Goal: Task Accomplishment & Management: Use online tool/utility

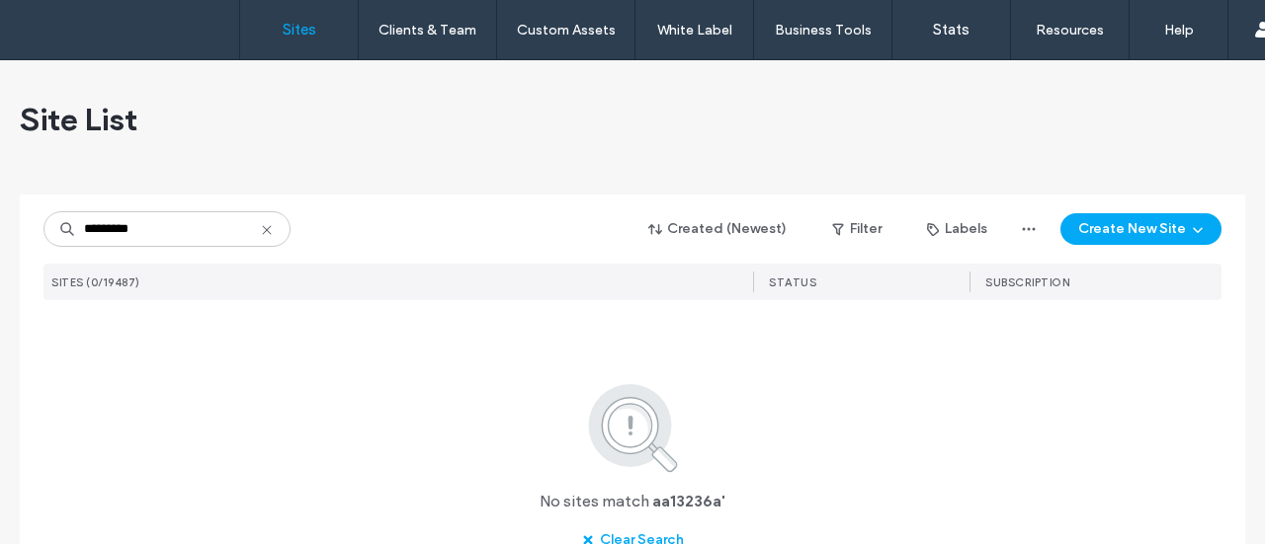
type input "********"
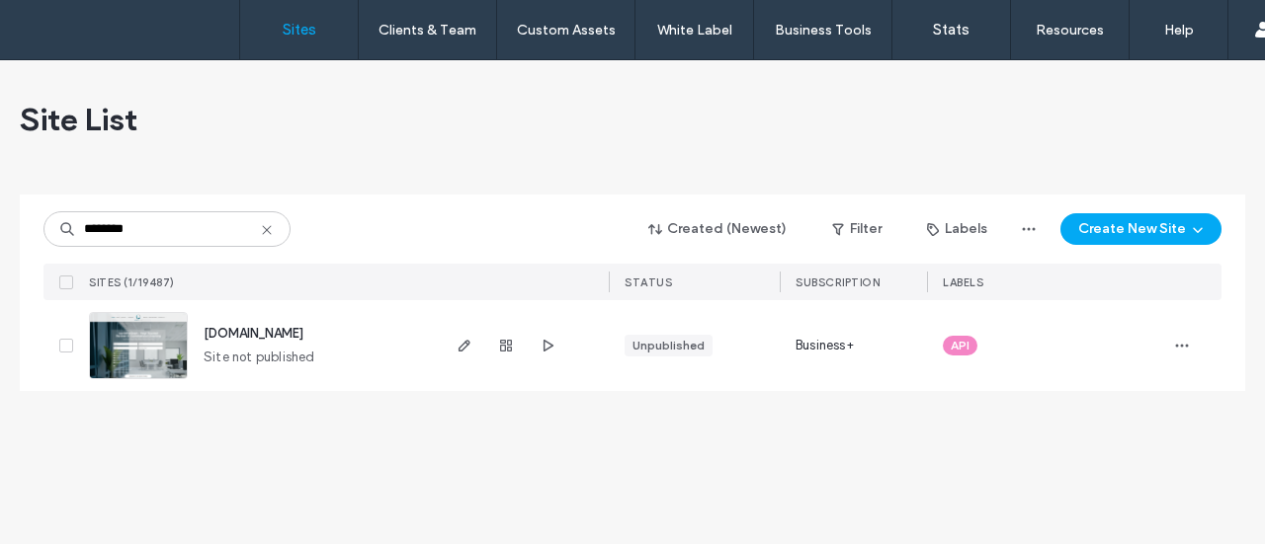
click at [123, 340] on img at bounding box center [138, 380] width 97 height 134
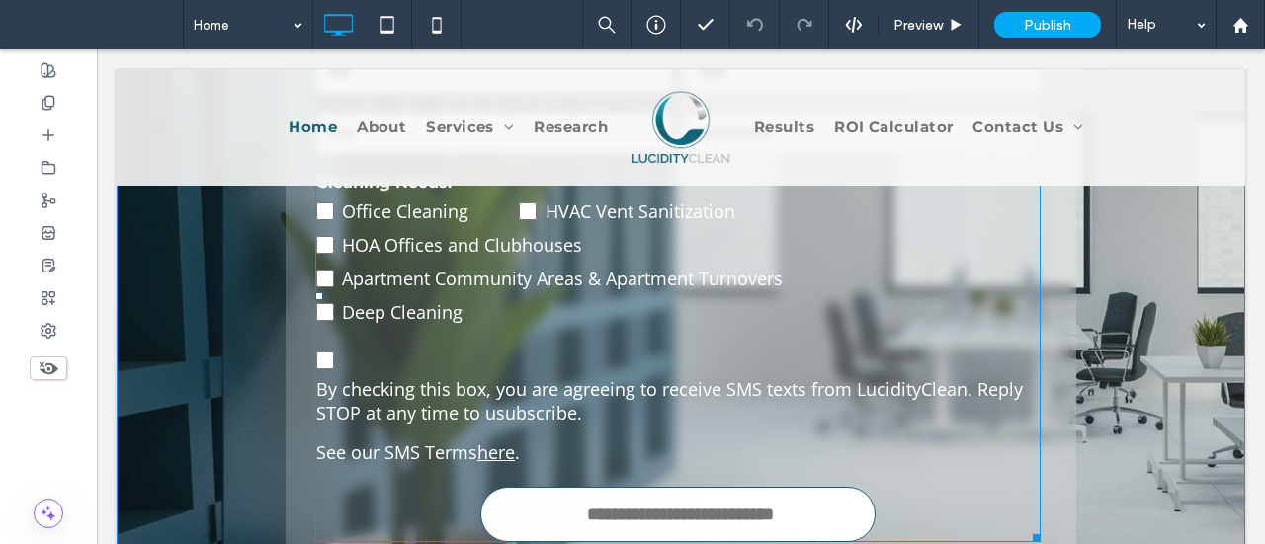
scroll to position [593, 0]
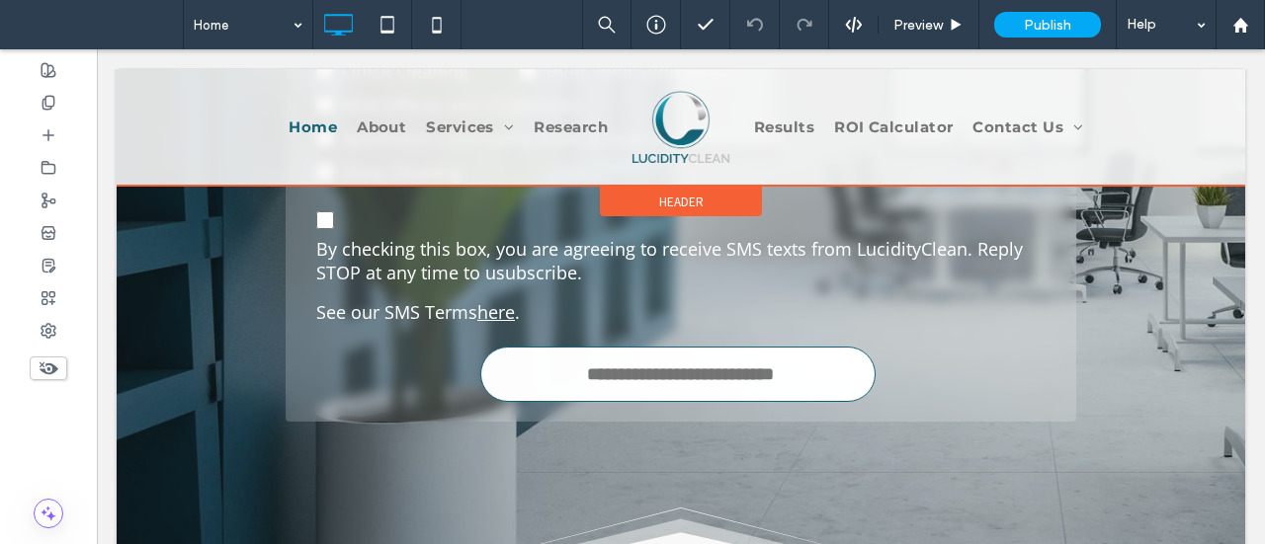
click at [460, 121] on div at bounding box center [681, 127] width 1128 height 117
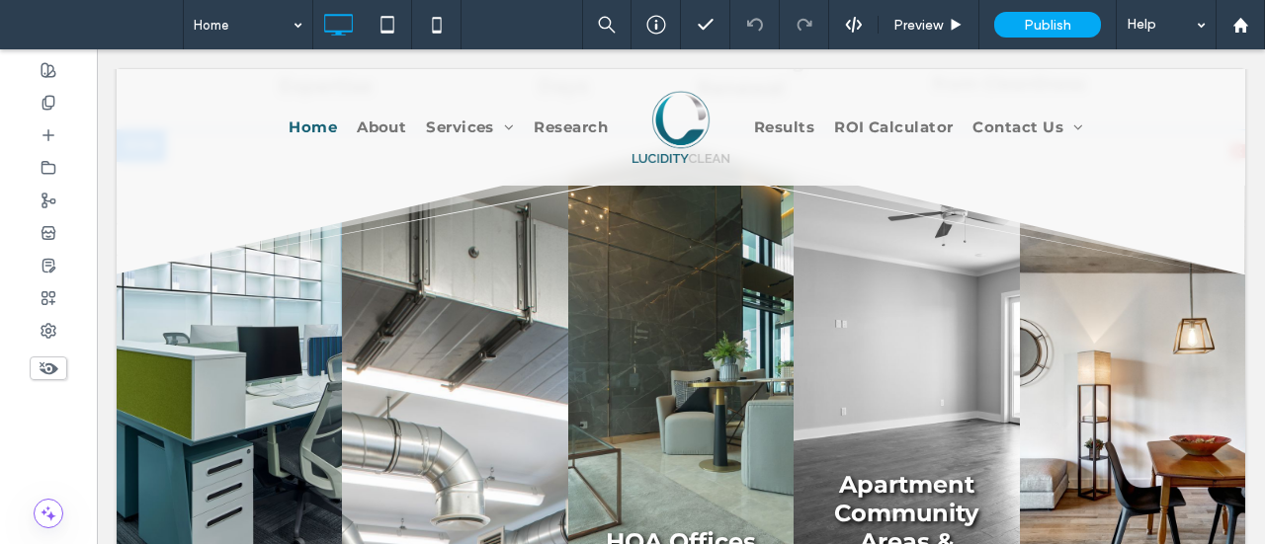
scroll to position [2173, 0]
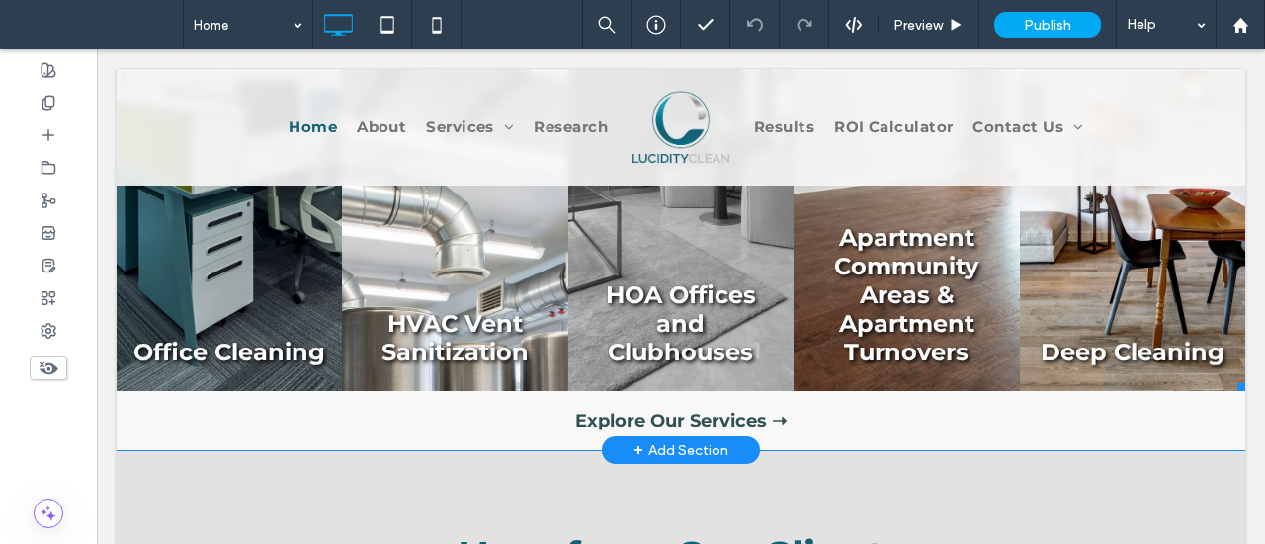
click at [676, 326] on link at bounding box center [680, 144] width 225 height 494
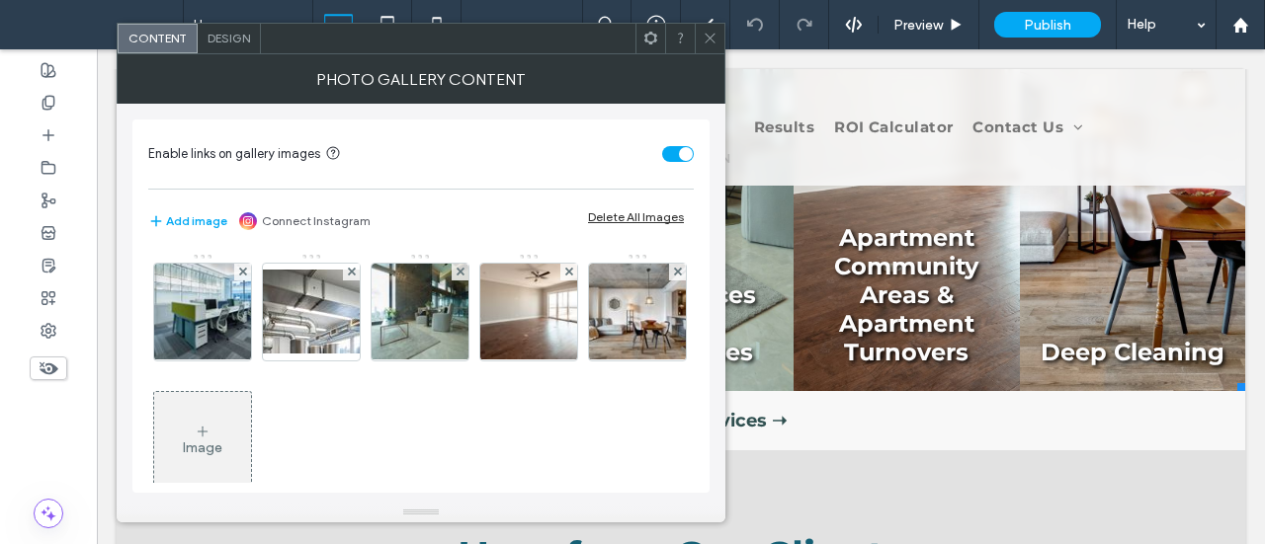
click at [714, 35] on icon at bounding box center [709, 38] width 15 height 15
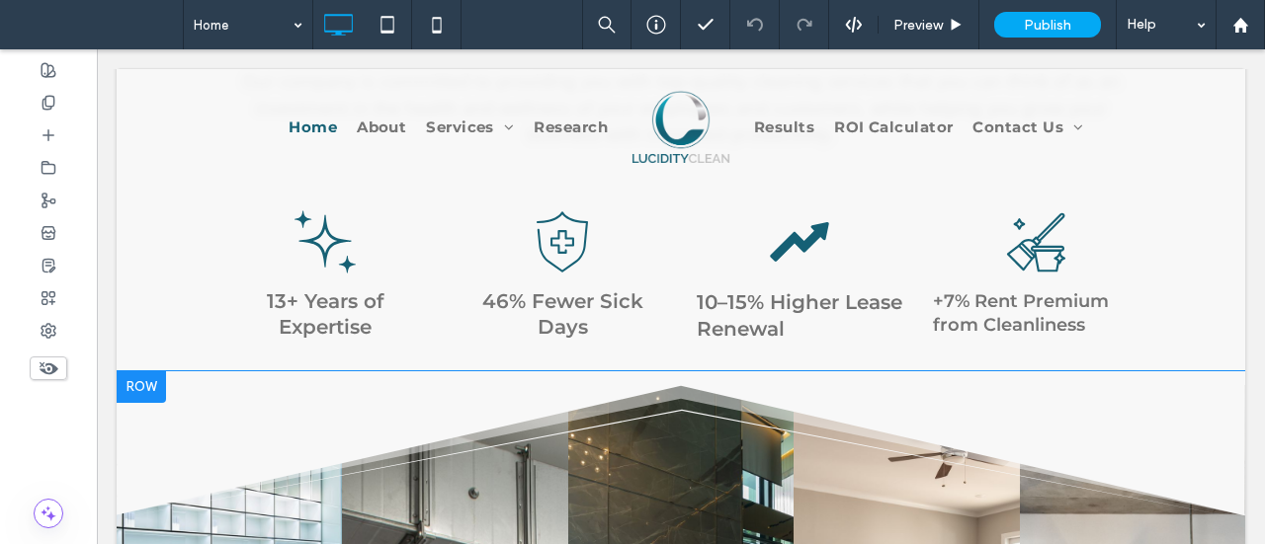
scroll to position [1581, 0]
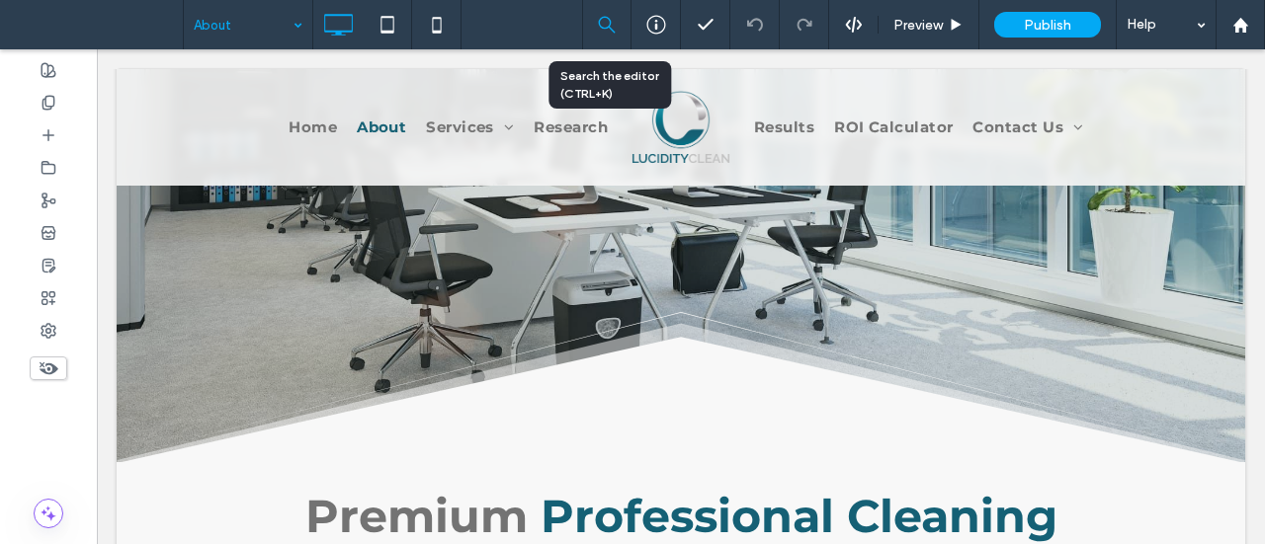
scroll to position [296, 0]
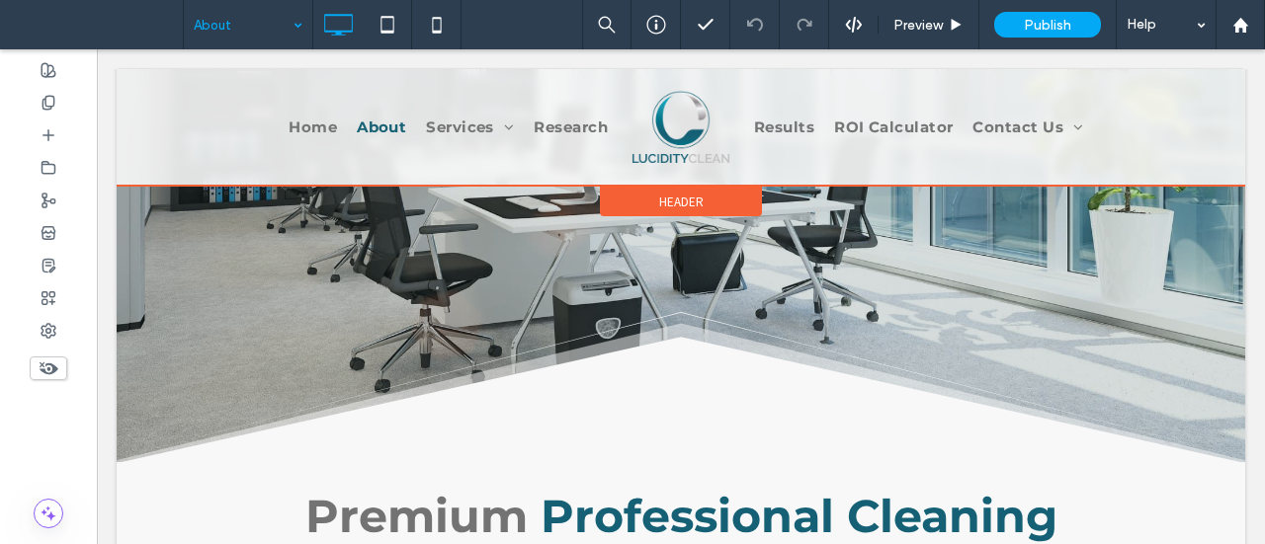
click at [449, 127] on div at bounding box center [681, 127] width 1128 height 117
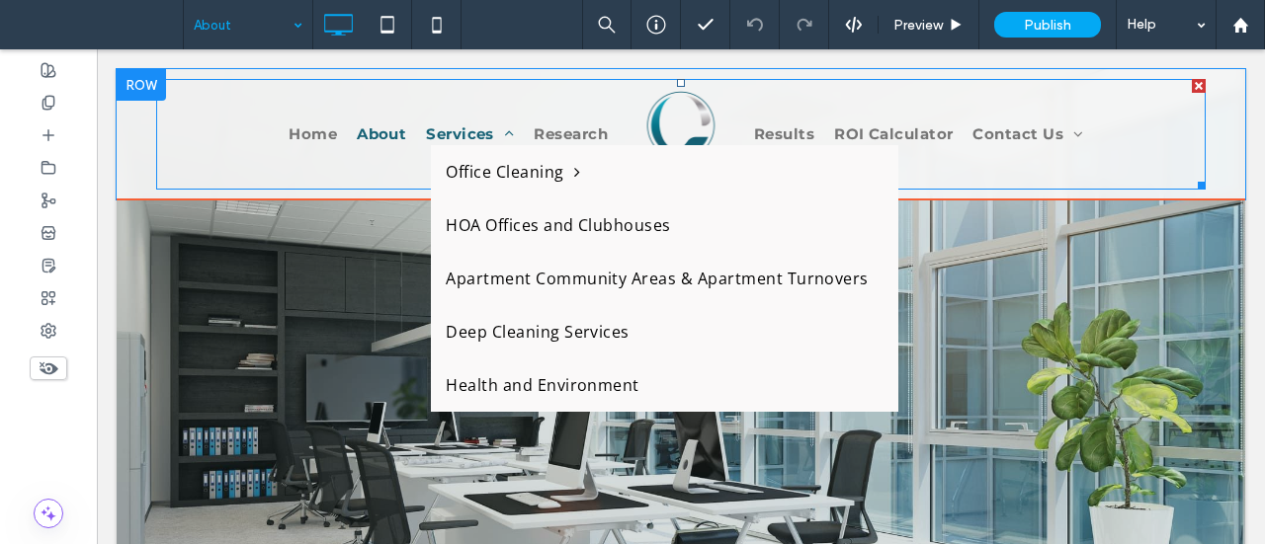
scroll to position [0, 0]
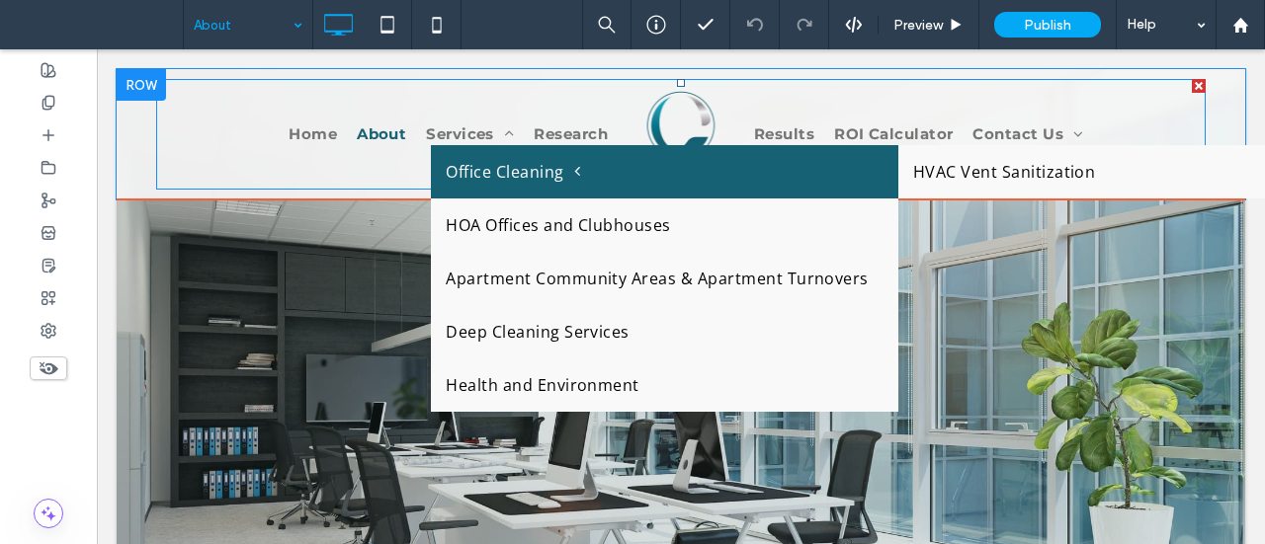
click at [448, 161] on span "Office Cleaning" at bounding box center [513, 172] width 134 height 24
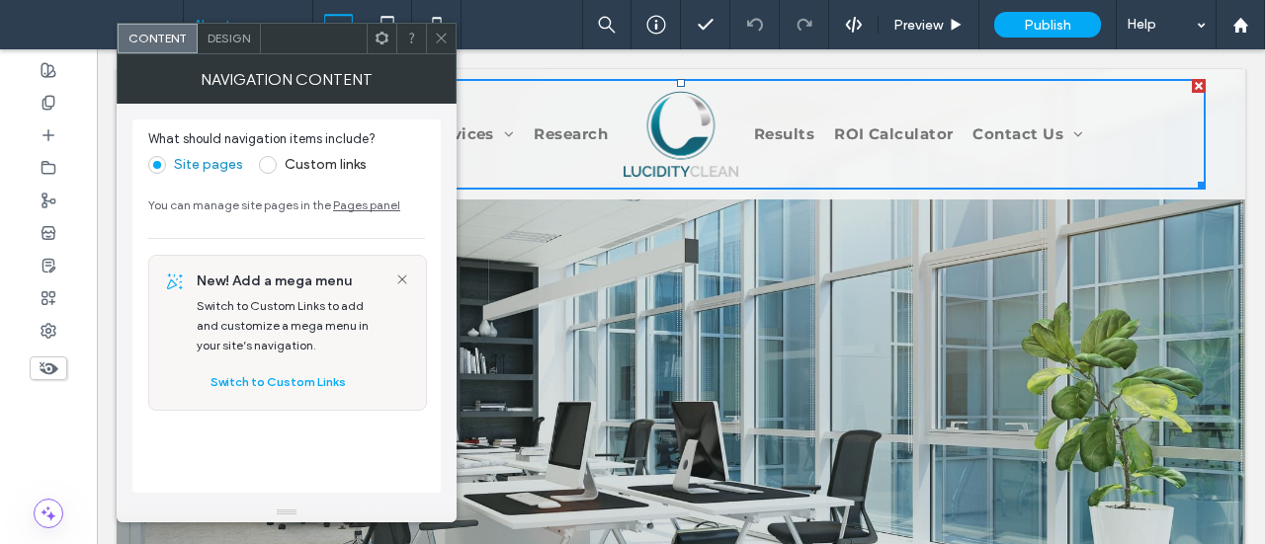
drag, startPoint x: 443, startPoint y: 35, endPoint x: 455, endPoint y: 31, distance: 13.4
click at [445, 35] on icon at bounding box center [441, 38] width 15 height 15
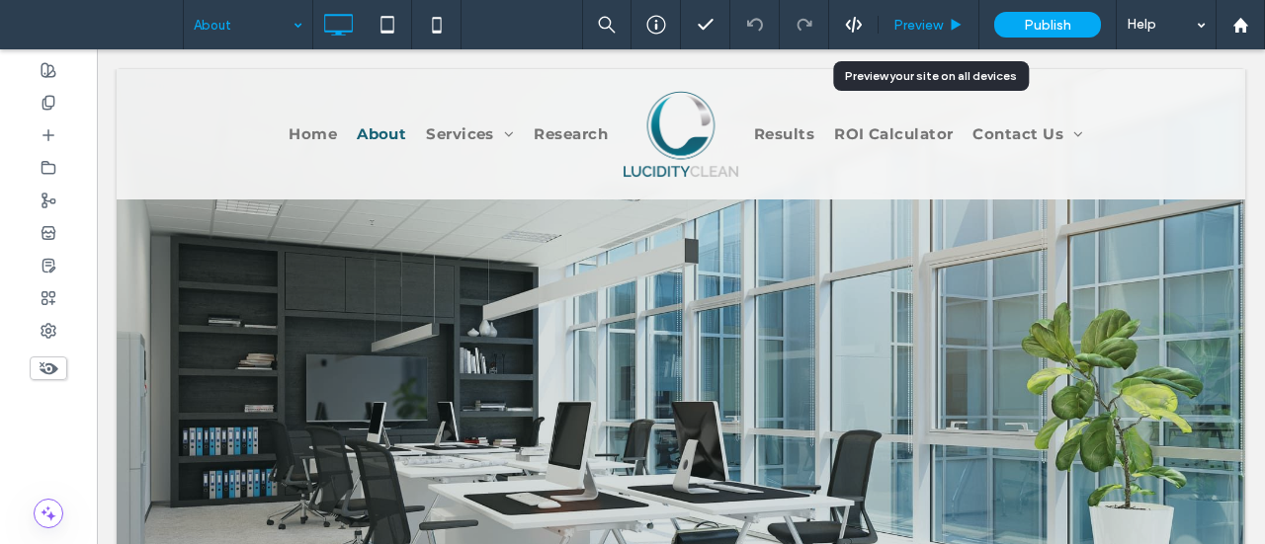
click at [929, 17] on span "Preview" at bounding box center [917, 25] width 49 height 17
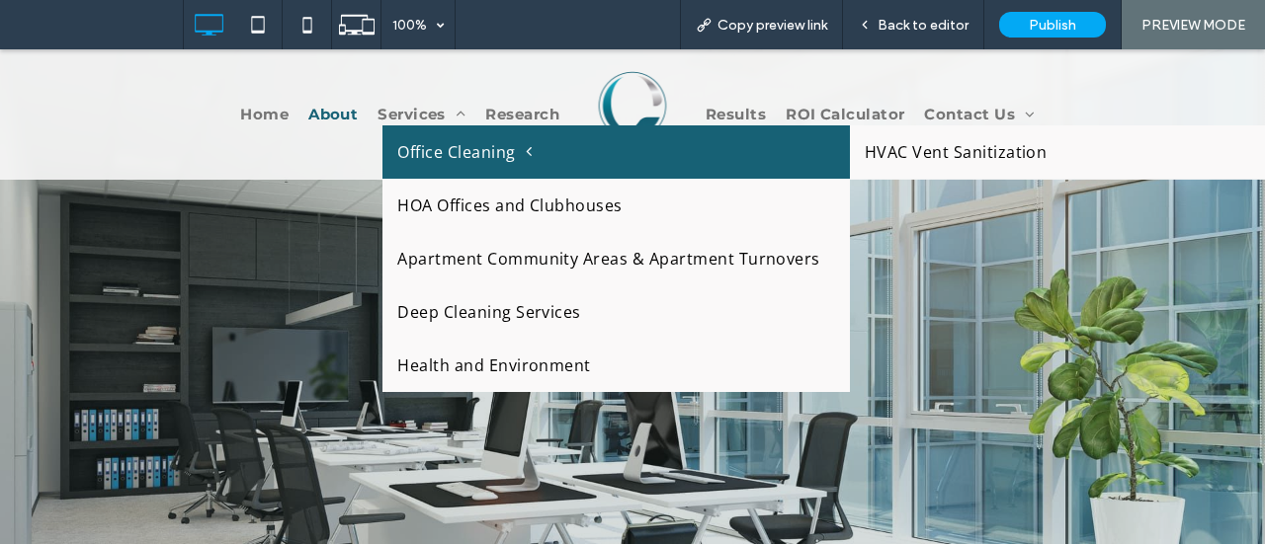
click at [401, 157] on span "Office Cleaning" at bounding box center [464, 152] width 134 height 24
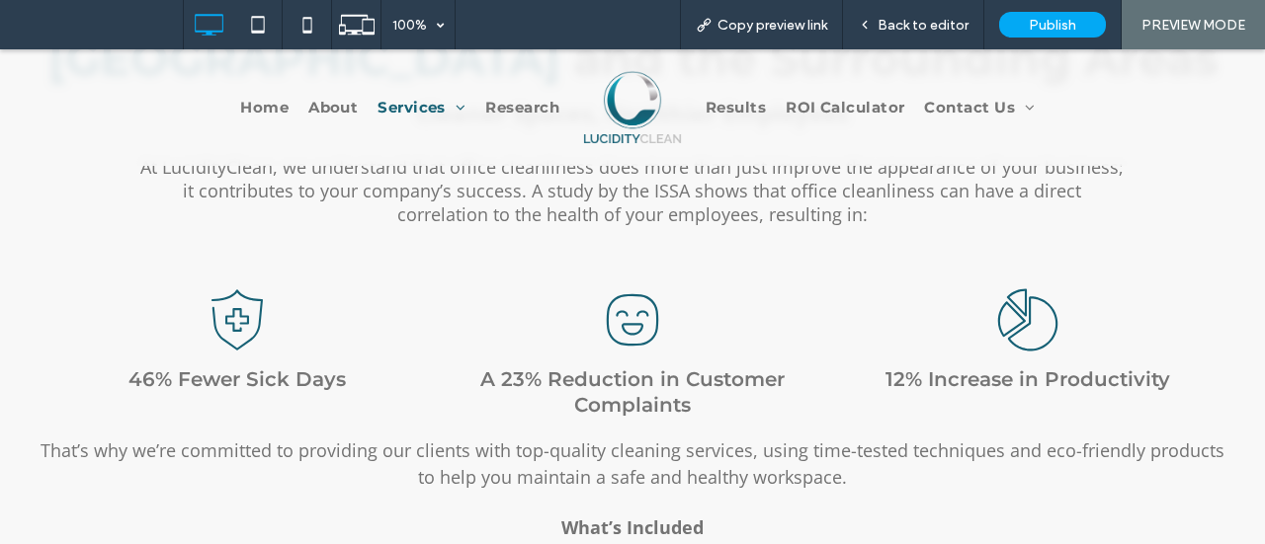
scroll to position [593, 0]
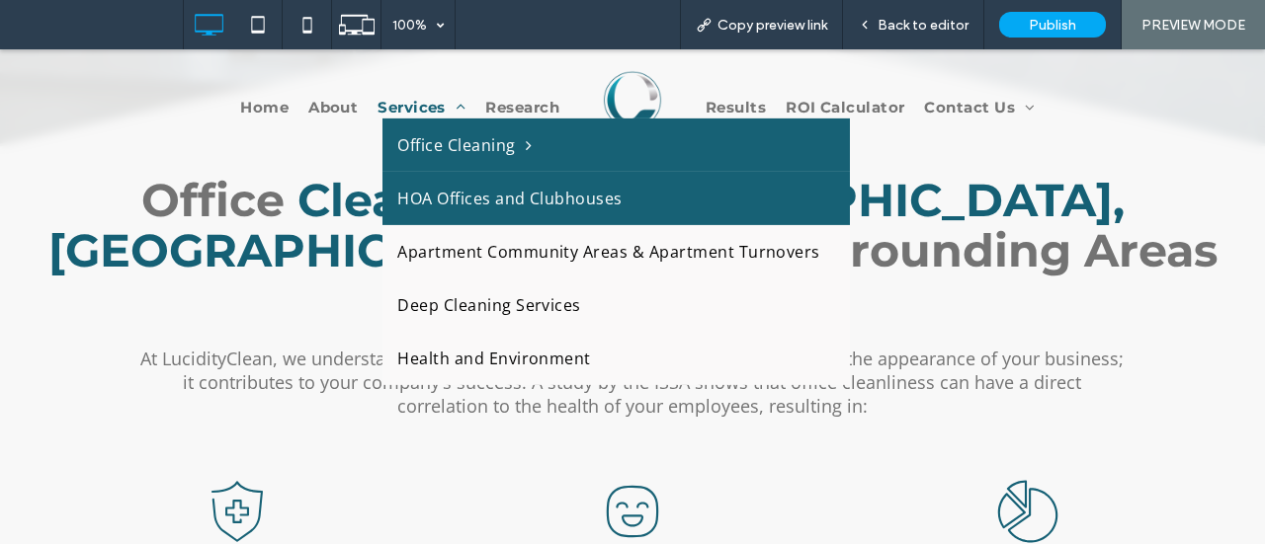
click at [441, 209] on span "HOA Offices and Clubhouses" at bounding box center [509, 199] width 224 height 24
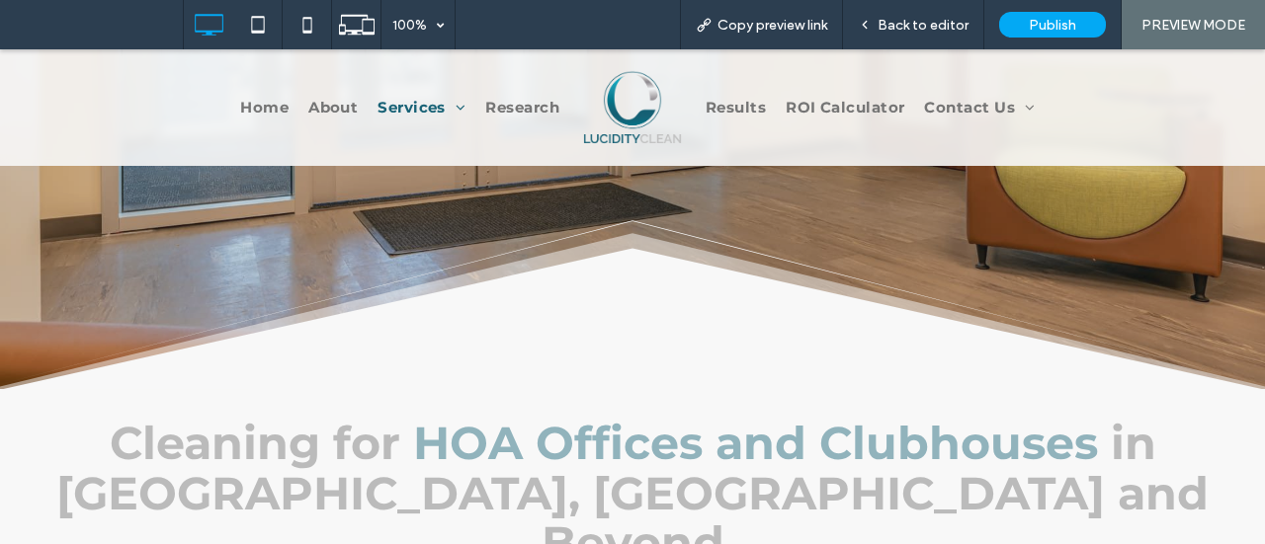
scroll to position [395, 0]
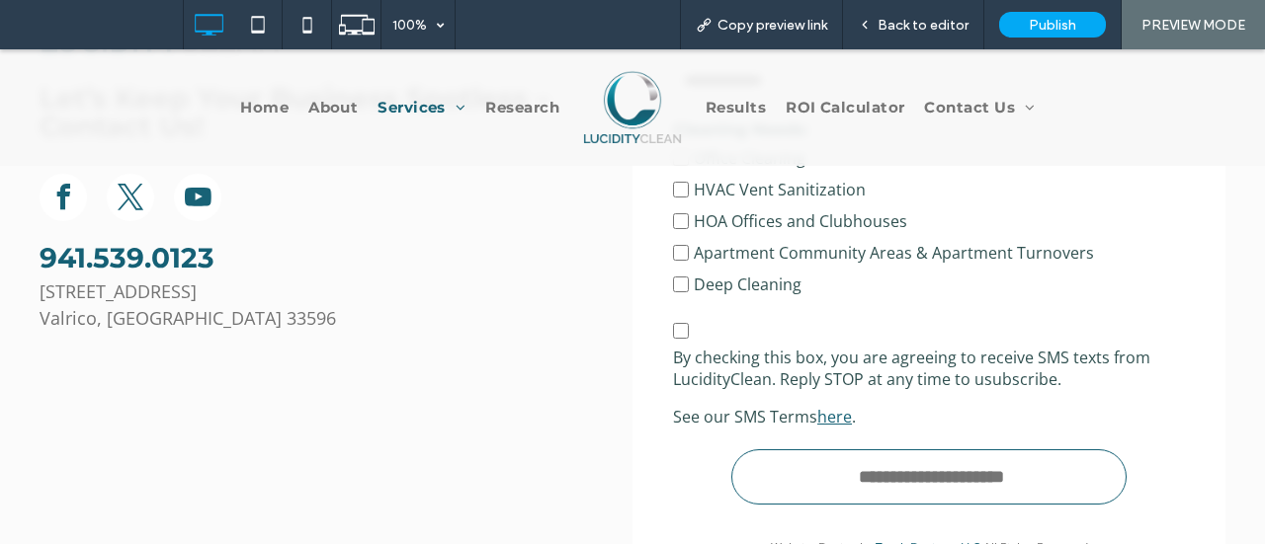
scroll to position [1998, 0]
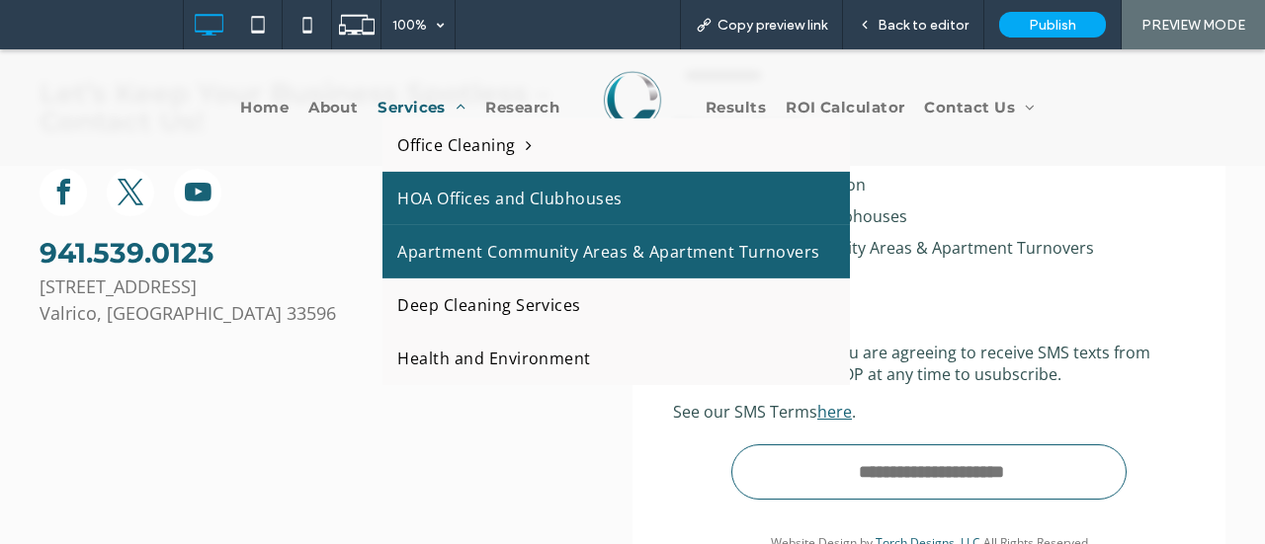
click at [442, 247] on span "Apartment Community Areas & Apartment Turnovers" at bounding box center [608, 252] width 423 height 24
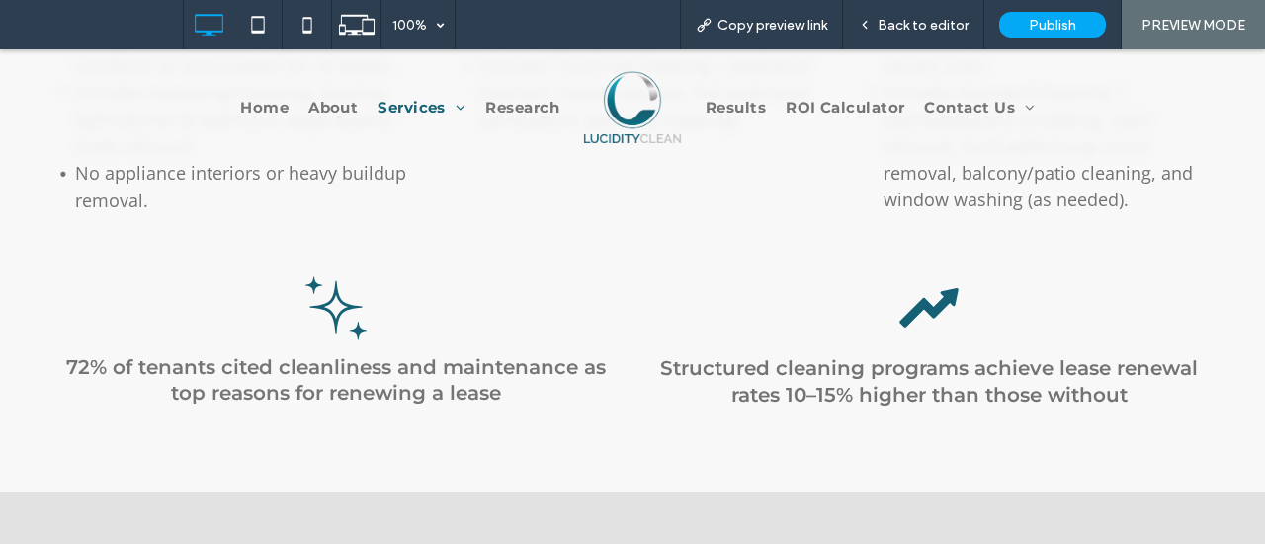
scroll to position [1087, 0]
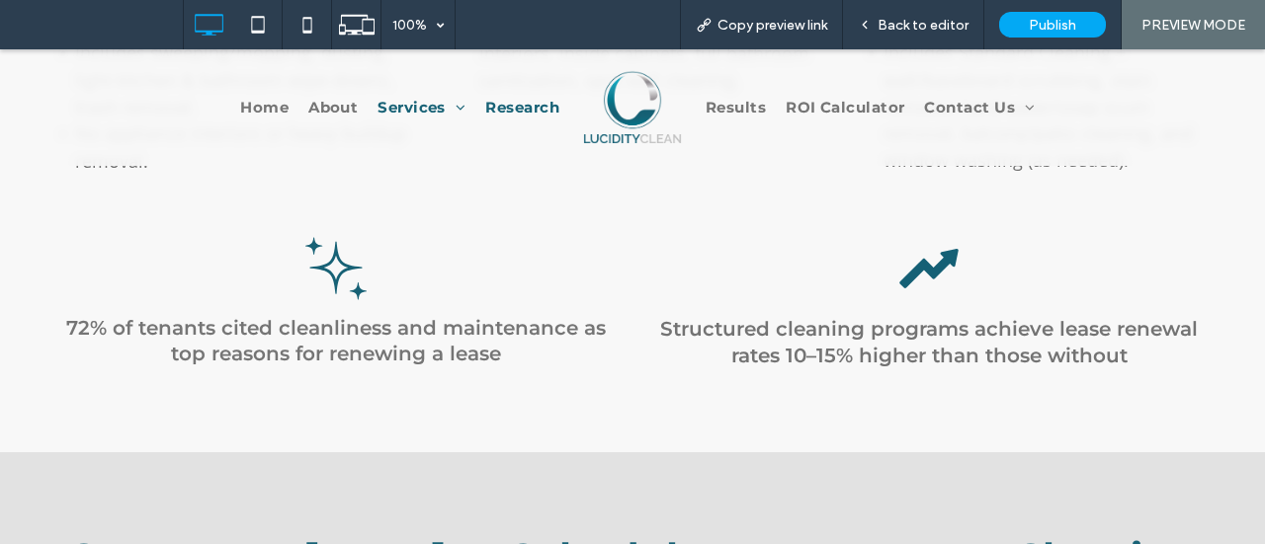
click at [485, 106] on span "Research" at bounding box center [522, 108] width 74 height 23
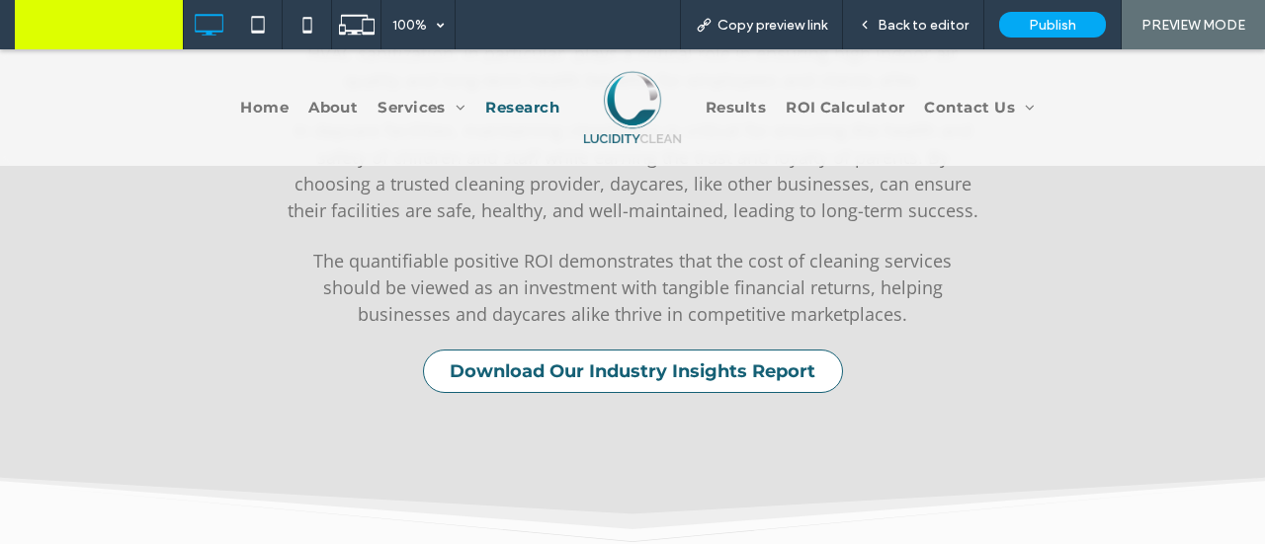
scroll to position [3655, 0]
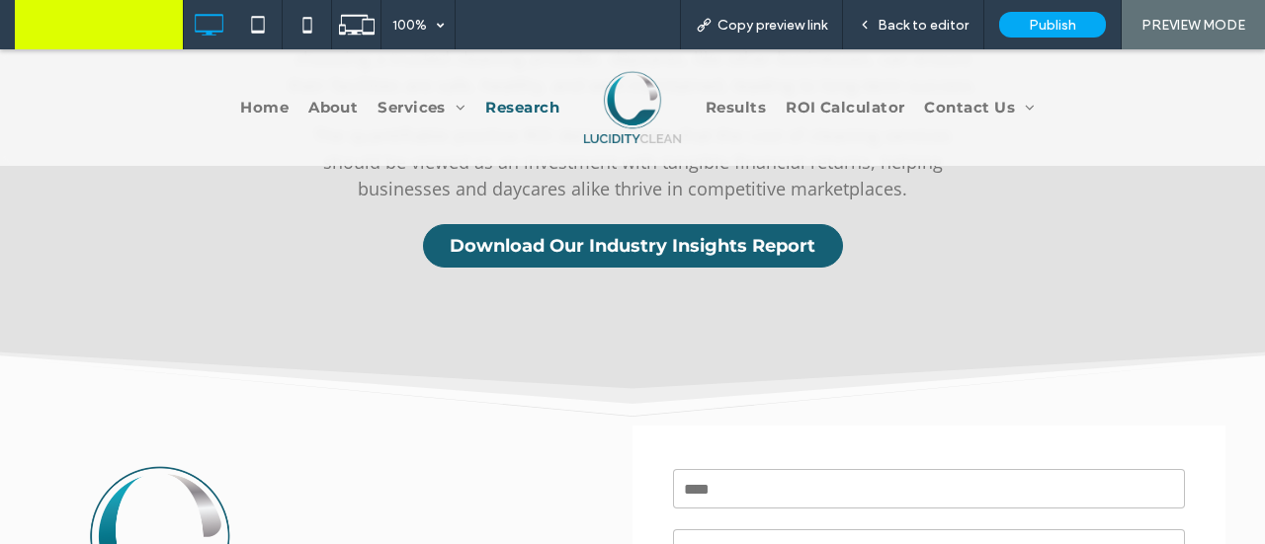
click at [630, 235] on span "Download Our Industry Insights Report" at bounding box center [633, 246] width 366 height 22
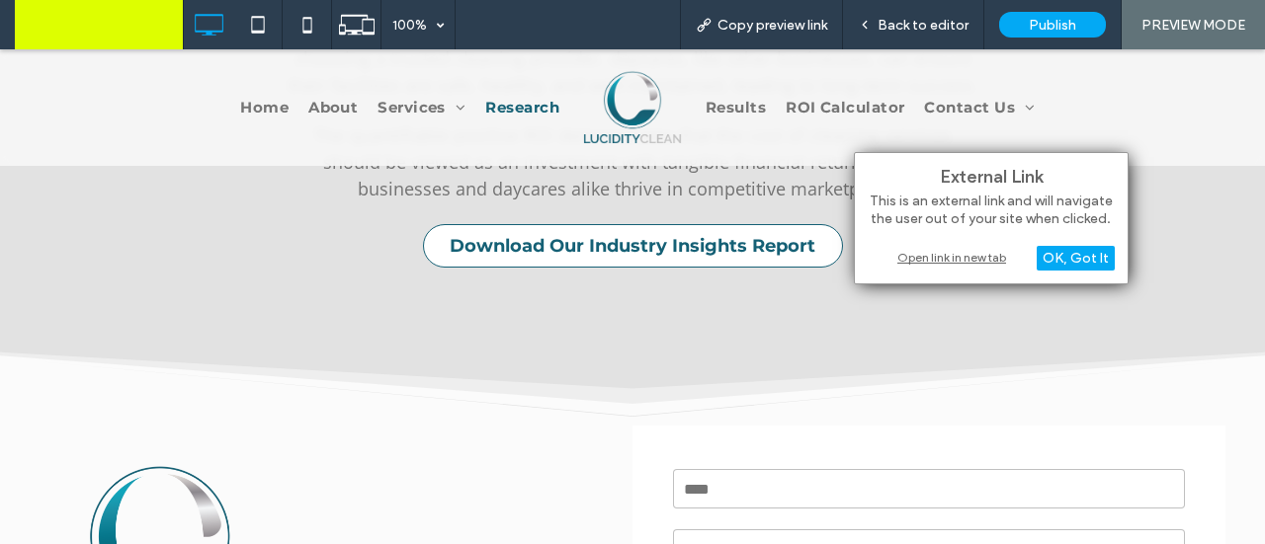
click at [913, 262] on div "Open link in new tab" at bounding box center [990, 257] width 247 height 21
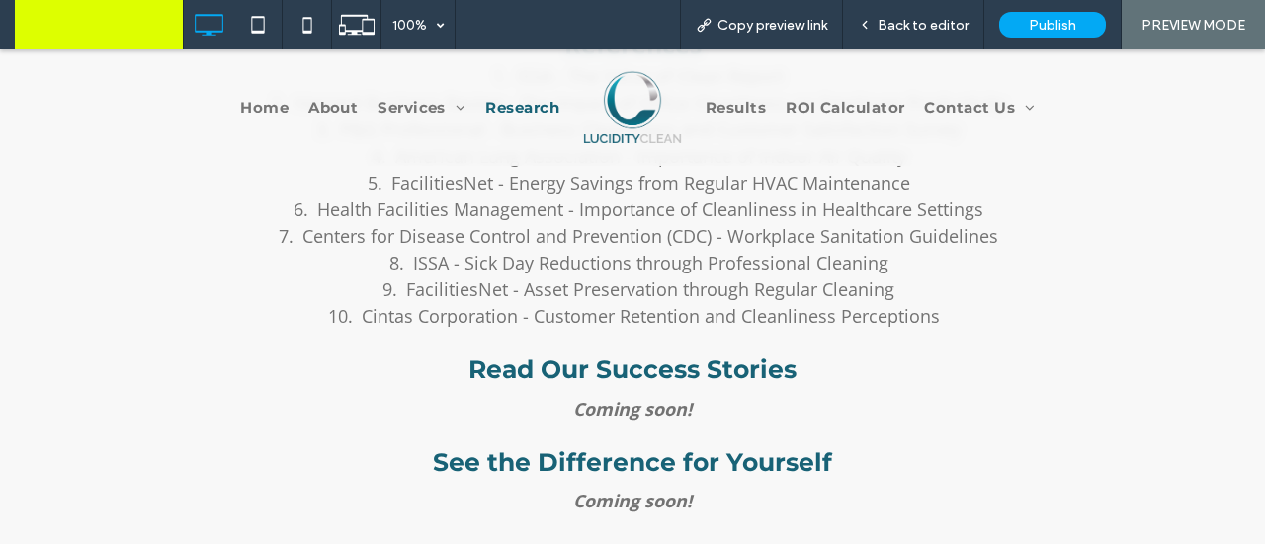
scroll to position [2766, 0]
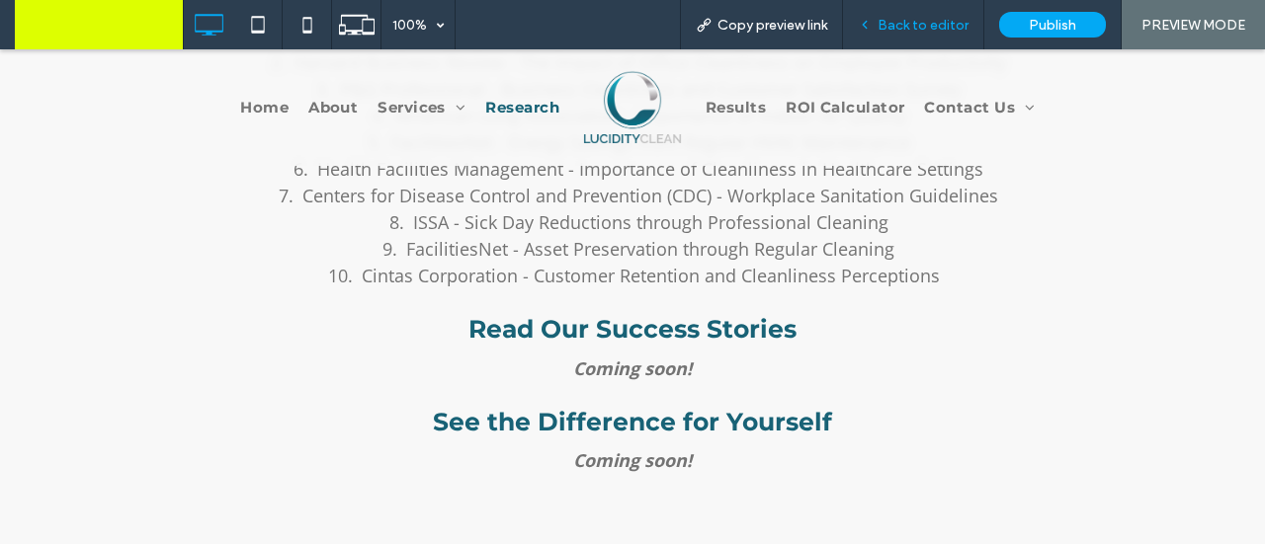
click at [939, 15] on div "Back to editor" at bounding box center [913, 24] width 141 height 49
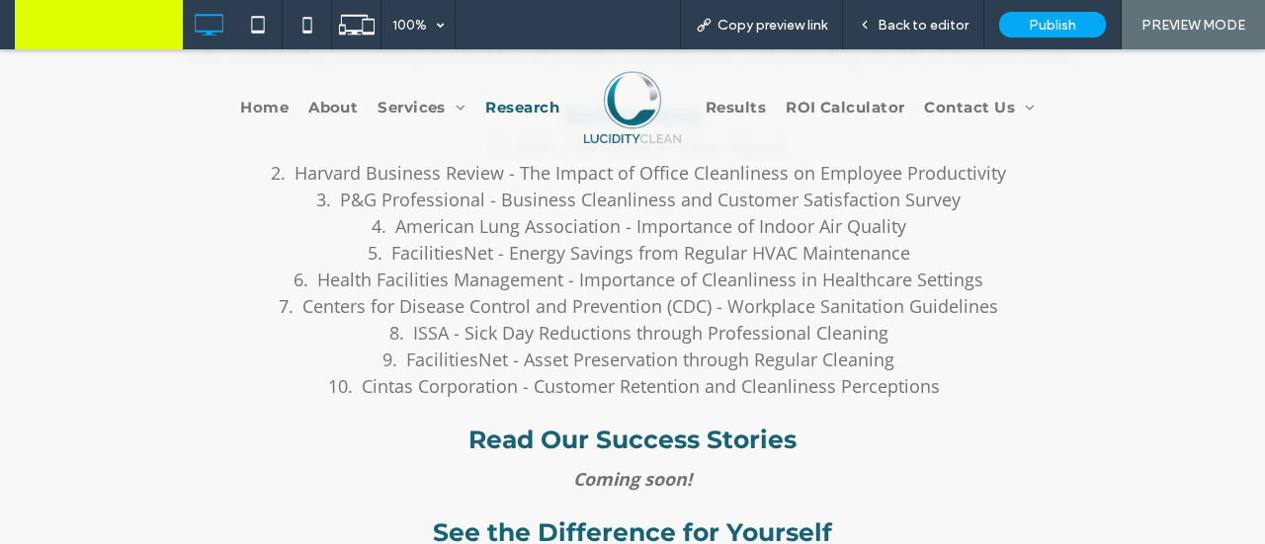
scroll to position [2569, 0]
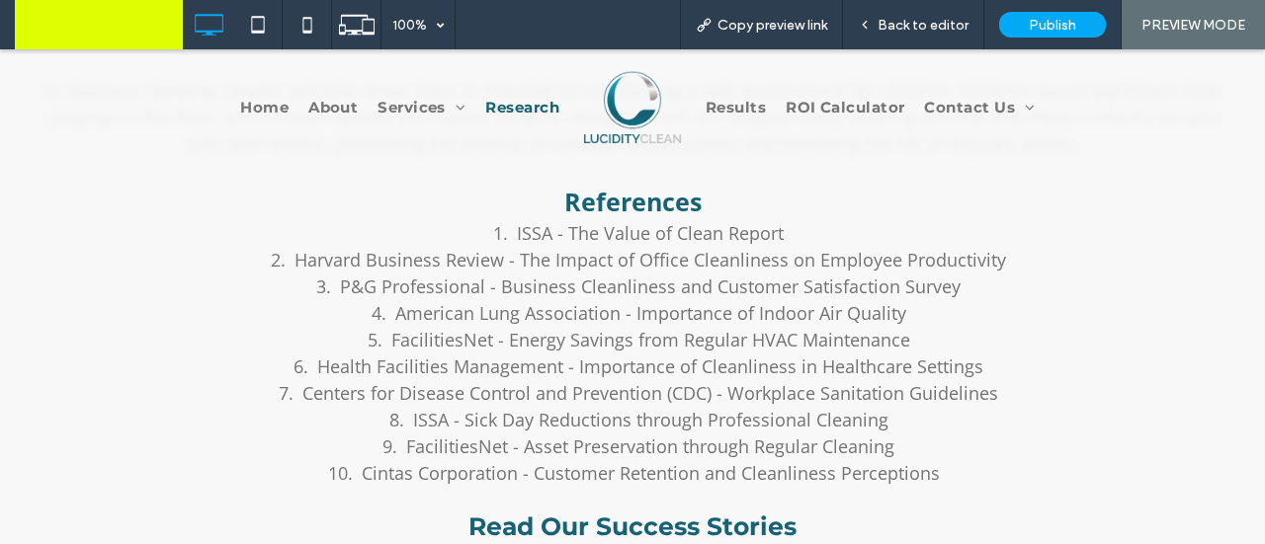
click at [526, 221] on span "ISSA - The Value of Clean Report" at bounding box center [650, 233] width 267 height 24
click at [919, 19] on span "Back to editor" at bounding box center [922, 25] width 91 height 17
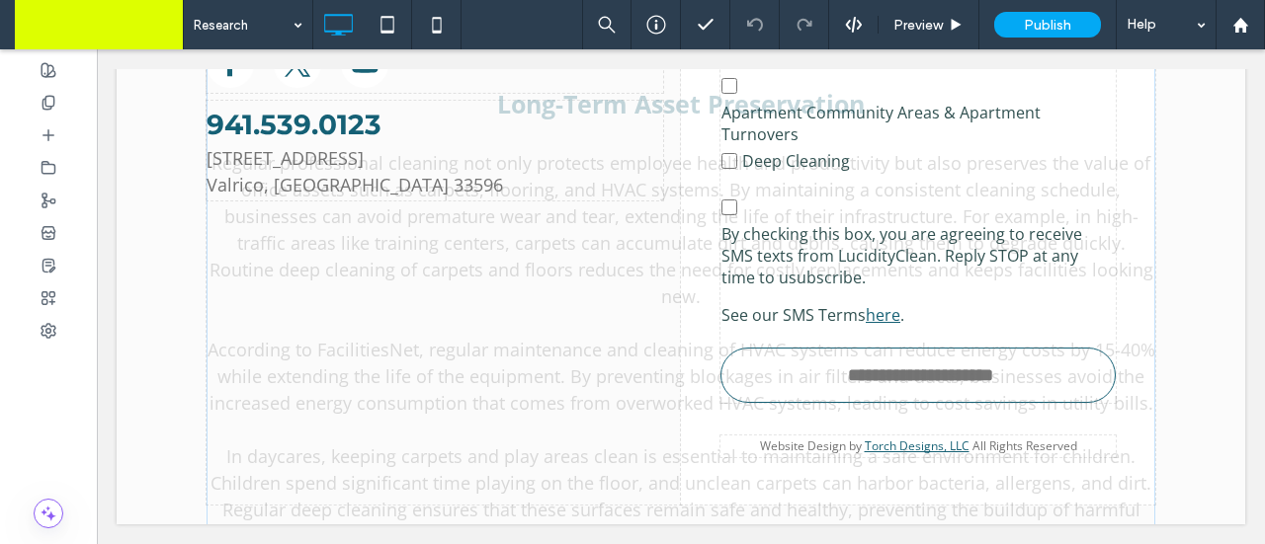
scroll to position [2511, 0]
drag, startPoint x: 536, startPoint y: 314, endPoint x: 578, endPoint y: 295, distance: 45.5
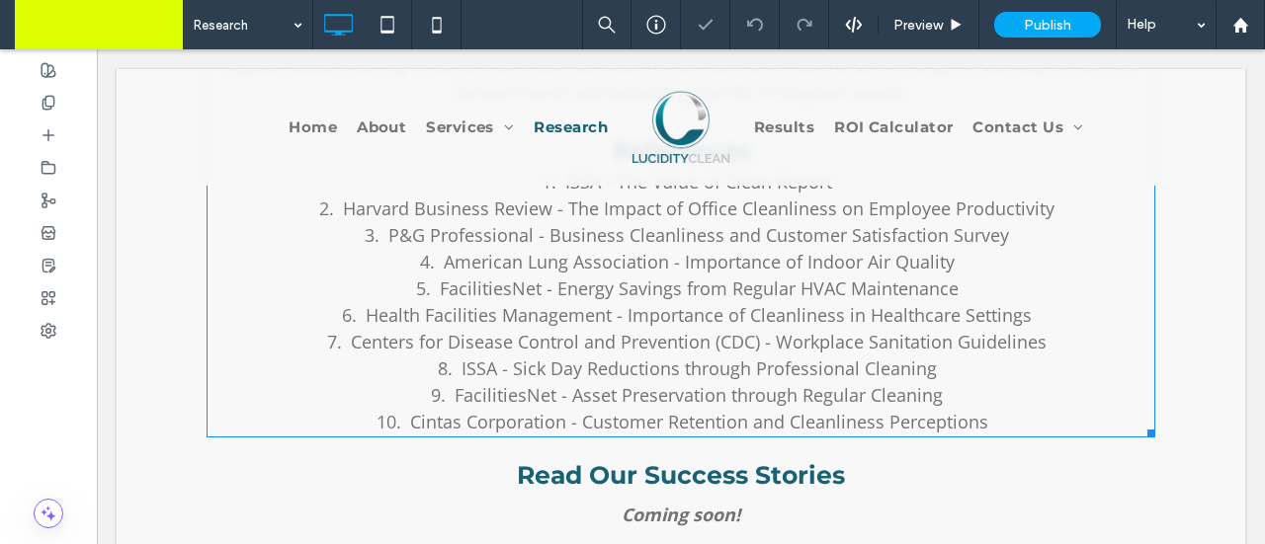
scroll to position [3104, 0]
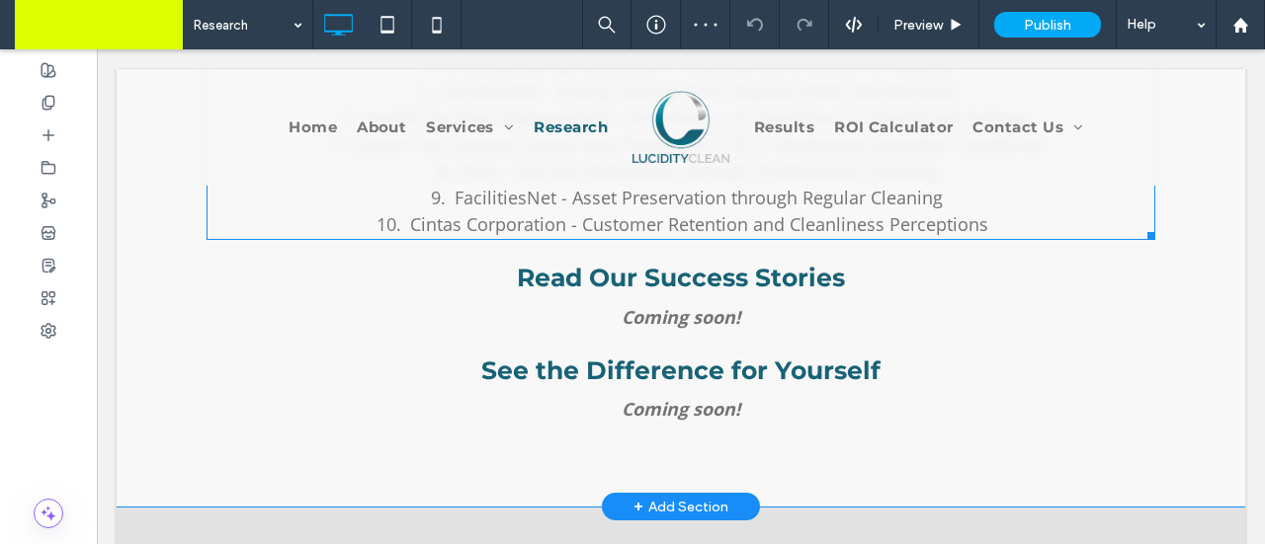
click at [619, 183] on span "ISSA - Sick Day Reductions through Professional Cleaning" at bounding box center [698, 171] width 475 height 24
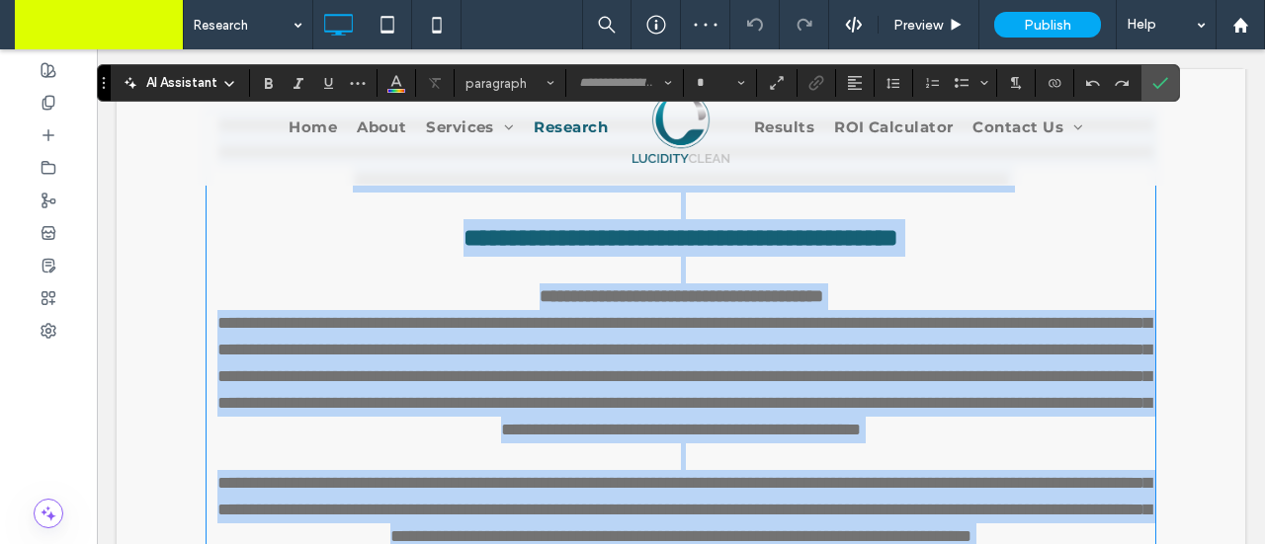
type input "*********"
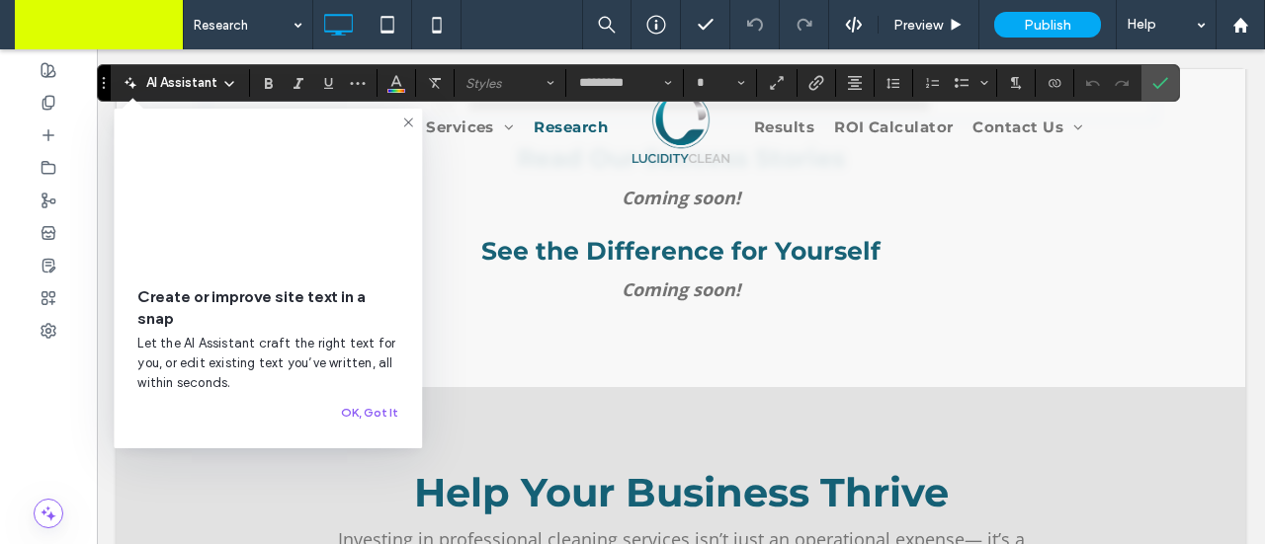
scroll to position [2938, 0]
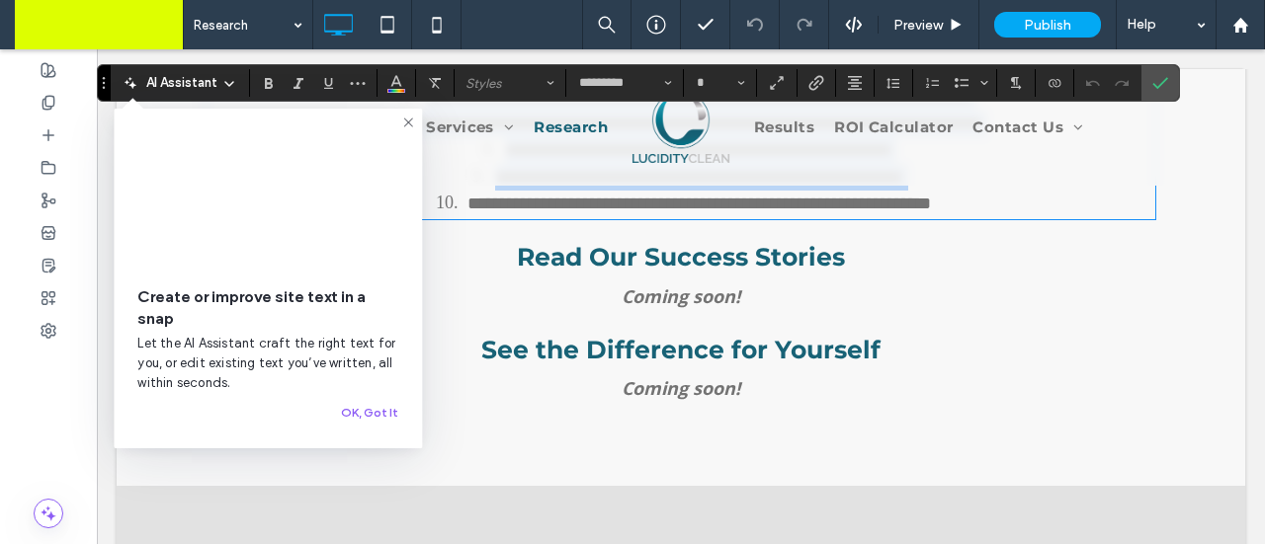
type input "**"
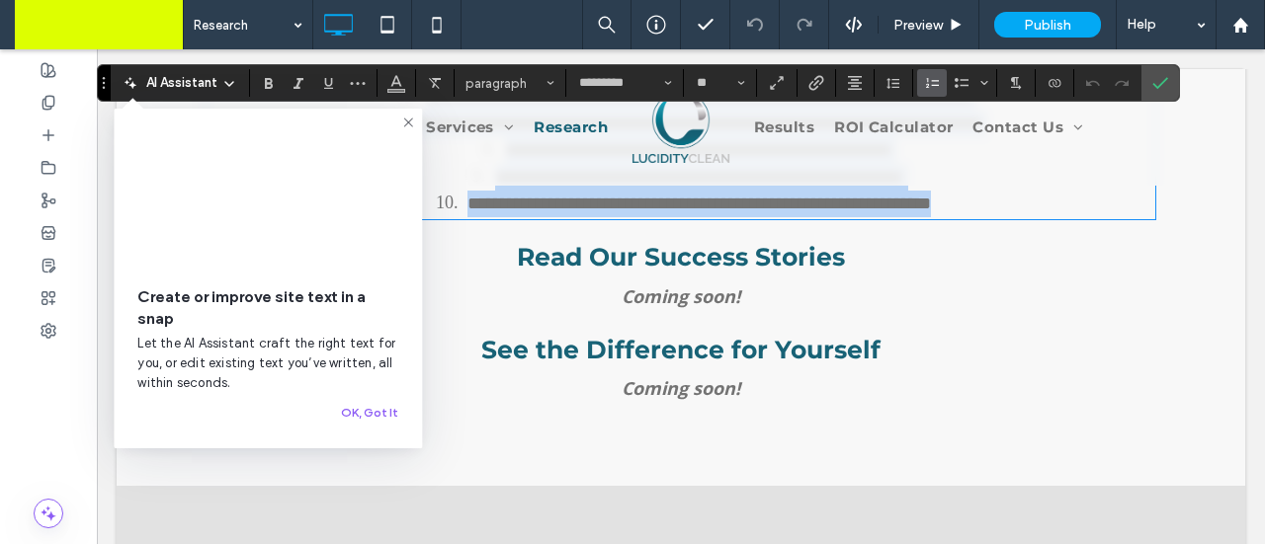
drag, startPoint x: 532, startPoint y: 197, endPoint x: 1018, endPoint y: 436, distance: 541.7
click at [1018, 217] on ol "**********" at bounding box center [680, 84] width 948 height 267
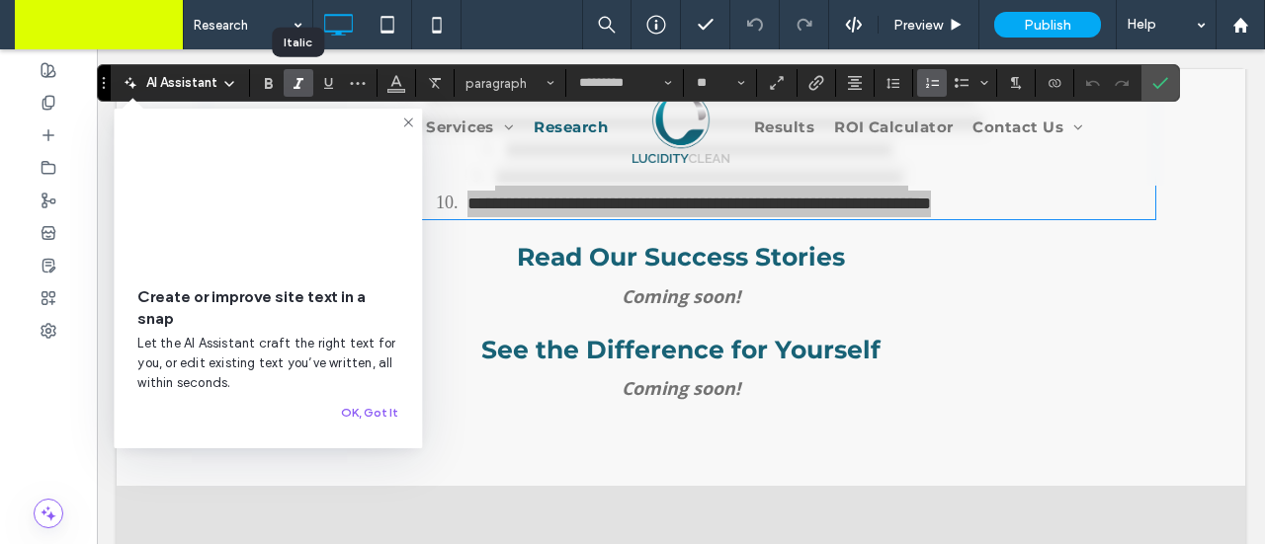
click at [304, 82] on icon "Italic" at bounding box center [298, 83] width 16 height 16
click at [1145, 82] on label "Confirm" at bounding box center [1160, 83] width 30 height 36
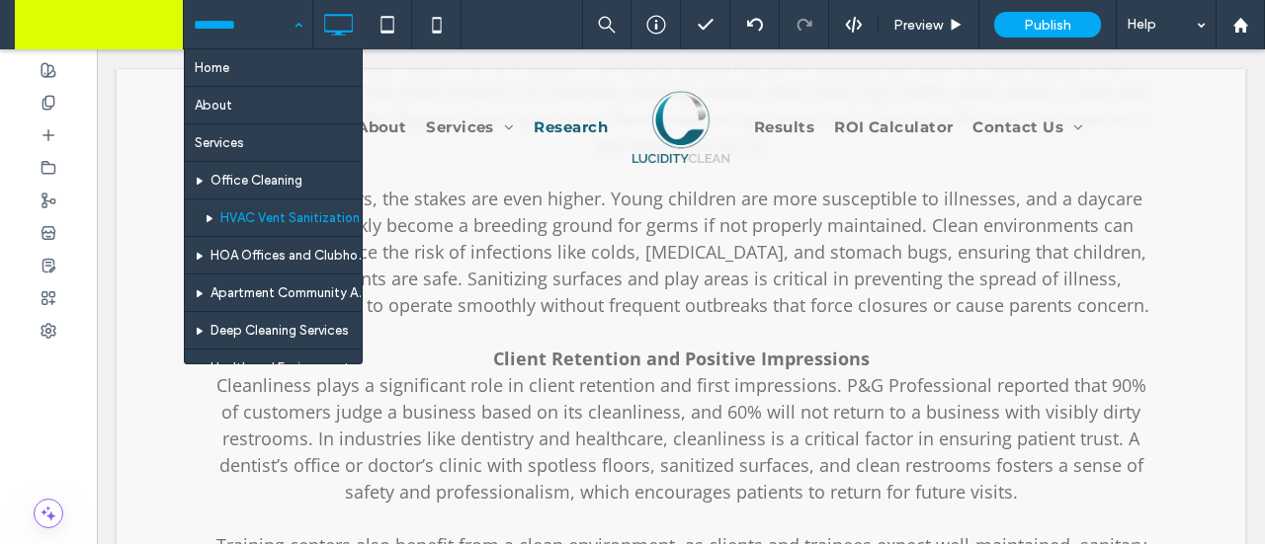
scroll to position [99, 0]
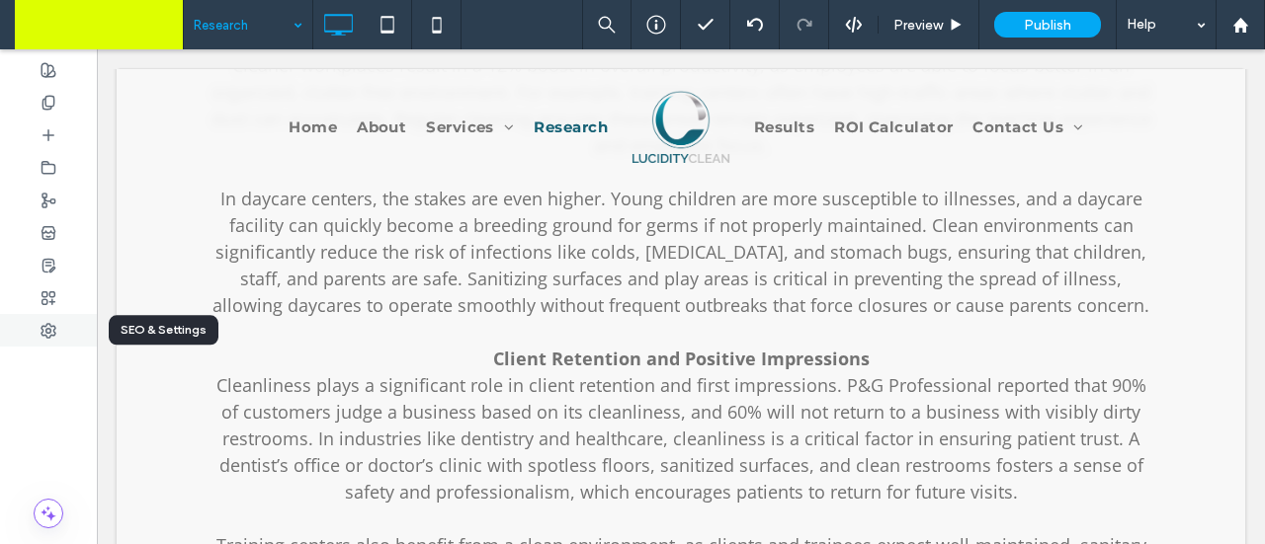
click at [36, 324] on div at bounding box center [48, 330] width 97 height 33
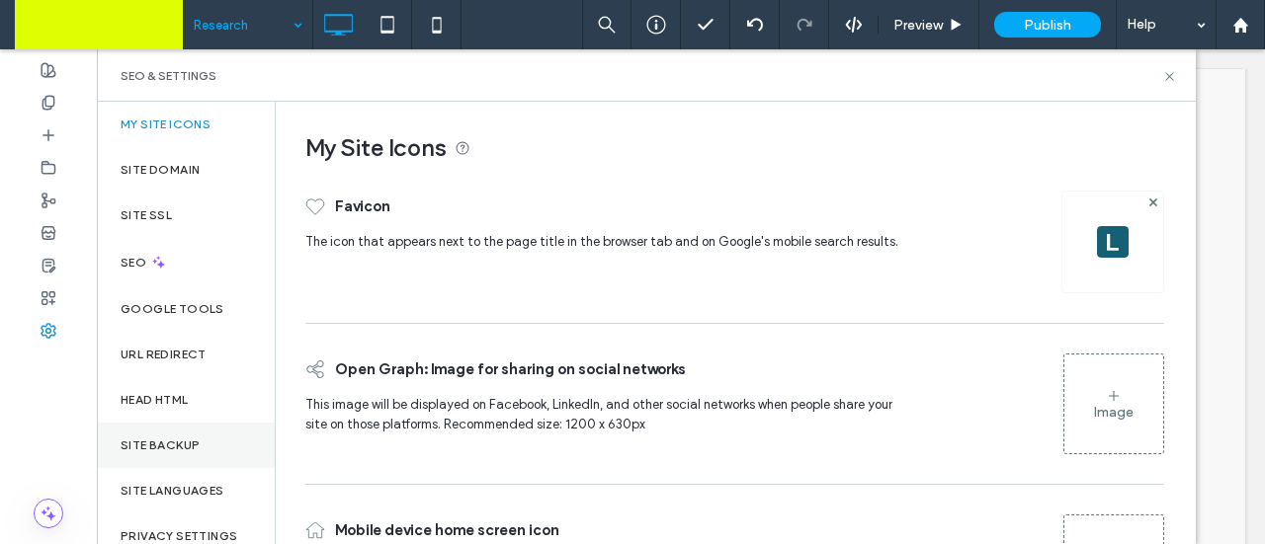
click at [142, 439] on label "Site Backup" at bounding box center [160, 446] width 79 height 14
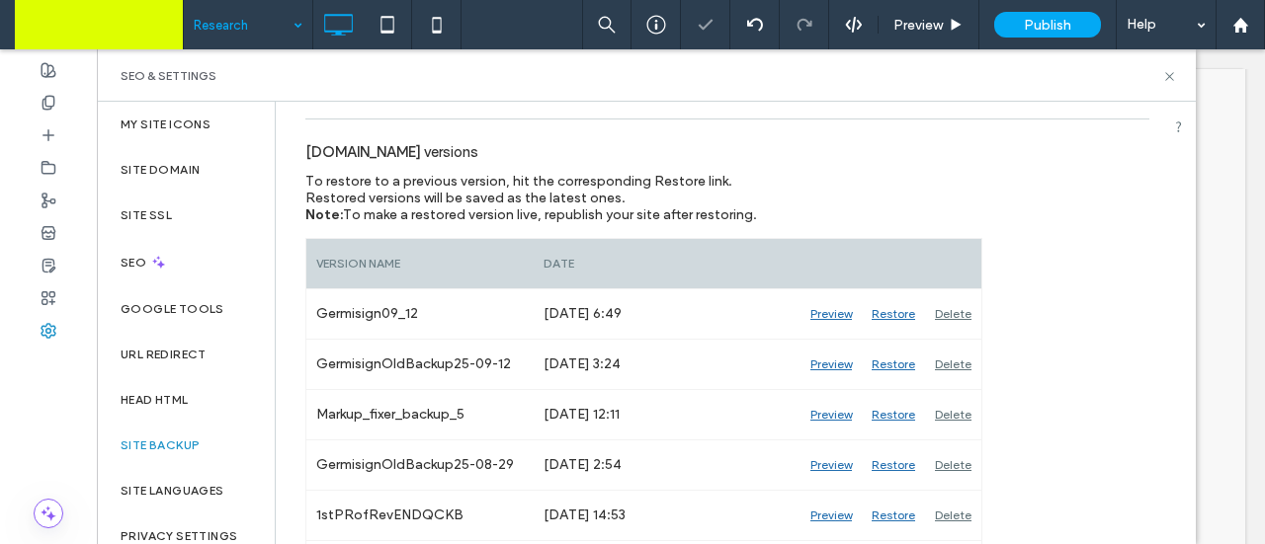
scroll to position [0, 0]
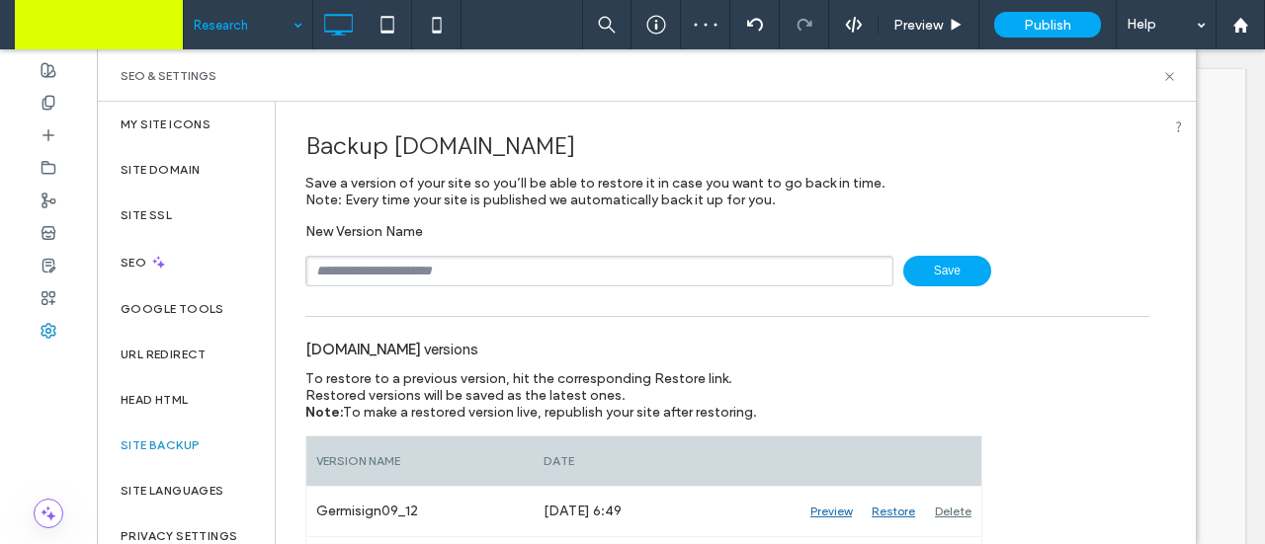
click at [448, 266] on input "text" at bounding box center [599, 271] width 588 height 31
type input "********"
click at [1247, 22] on icon at bounding box center [1240, 25] width 17 height 17
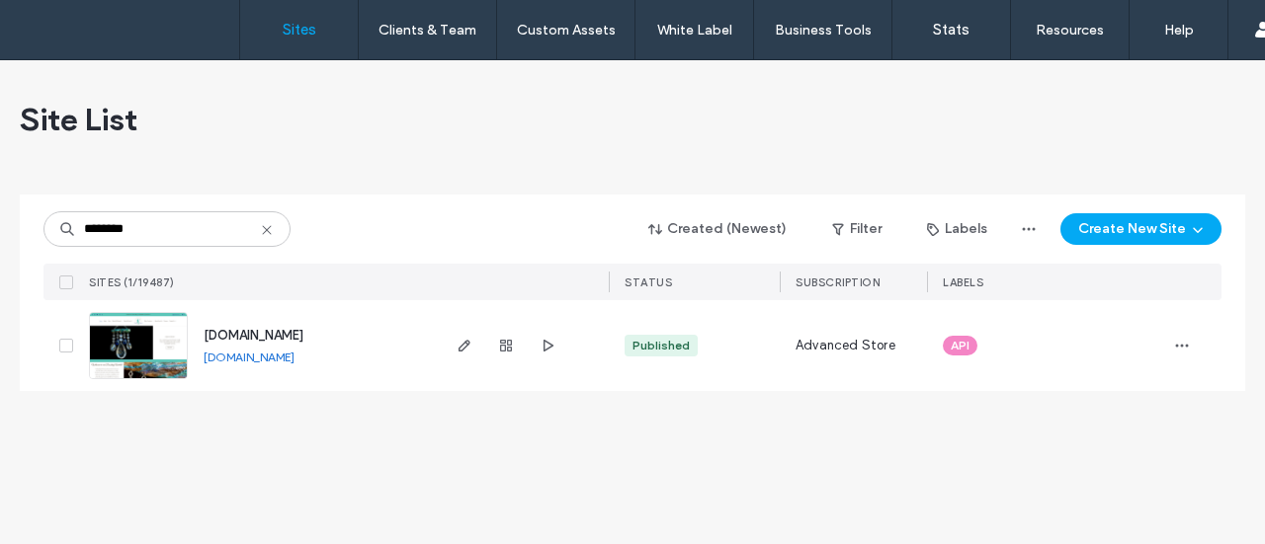
click at [248, 334] on span "www.dazzlingdriftwood.com" at bounding box center [254, 335] width 100 height 15
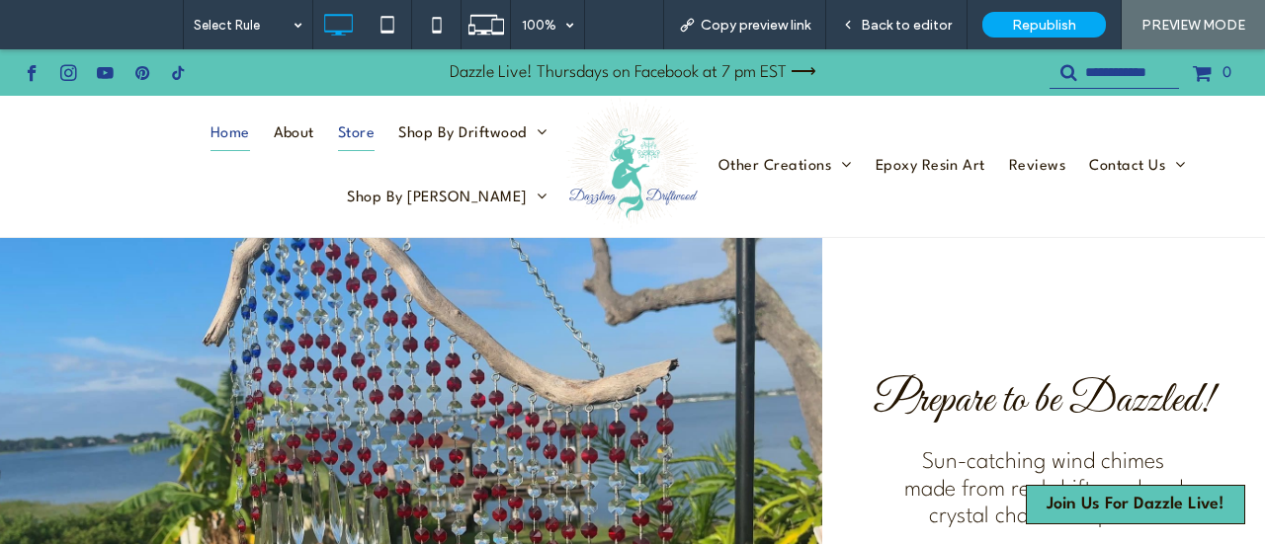
click at [338, 150] on span "Store" at bounding box center [356, 134] width 37 height 33
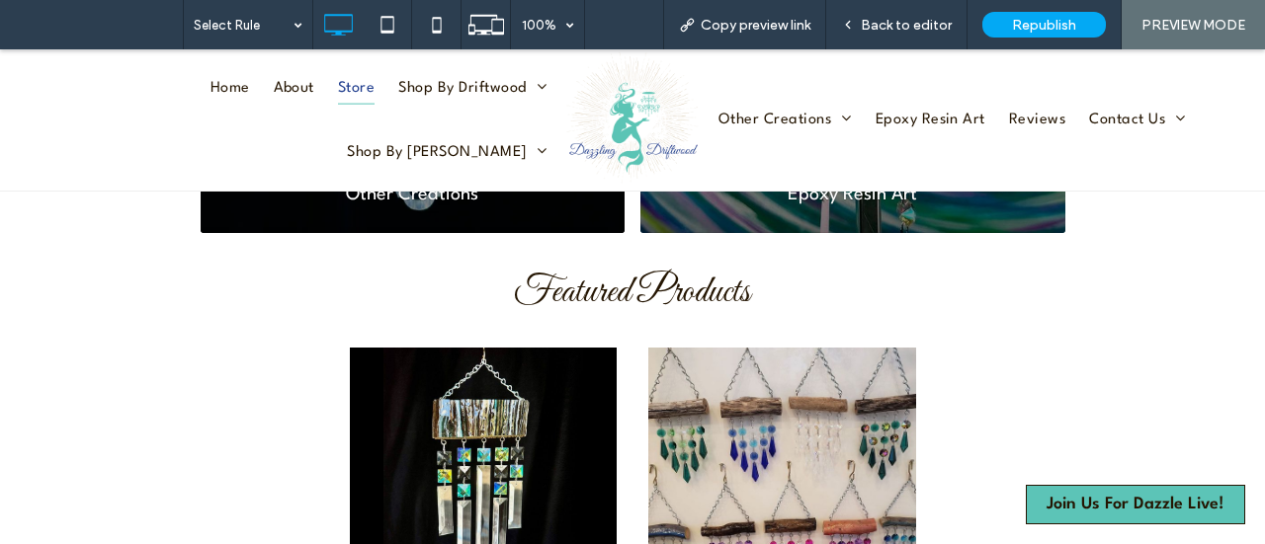
scroll to position [1284, 0]
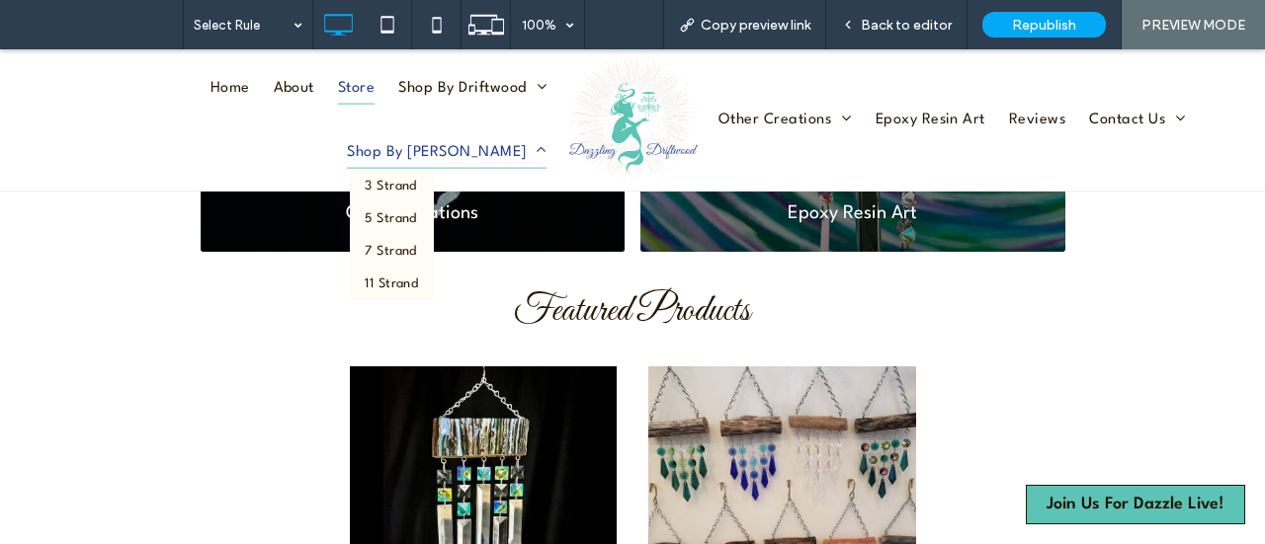
click at [484, 135] on span "Shop By Strand" at bounding box center [447, 151] width 200 height 33
click at [416, 176] on span "3 Strand" at bounding box center [390, 186] width 51 height 21
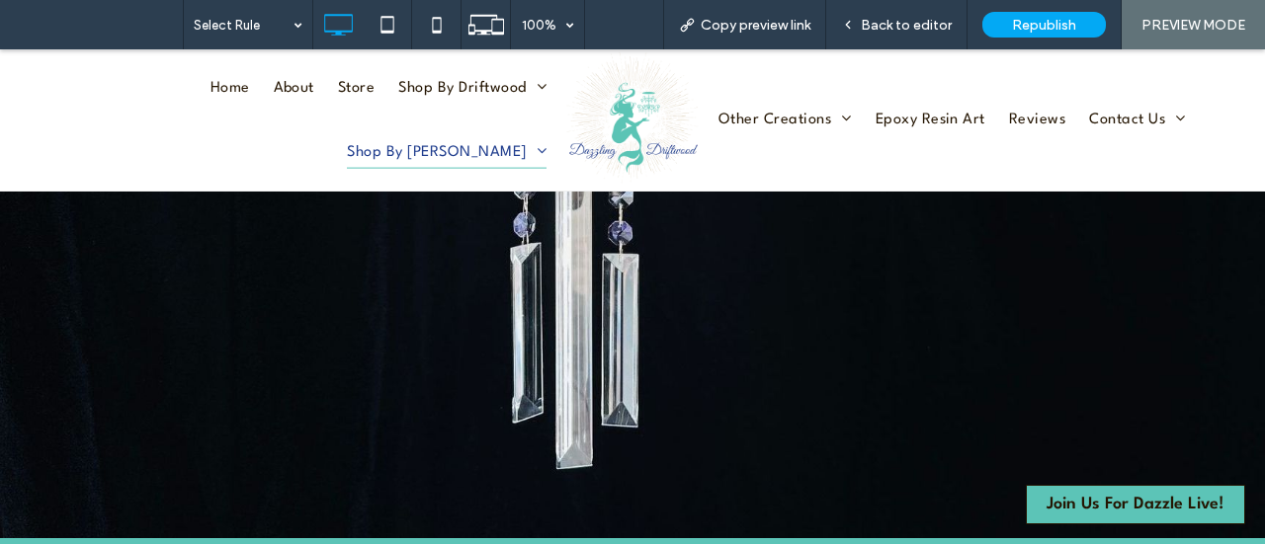
scroll to position [296, 0]
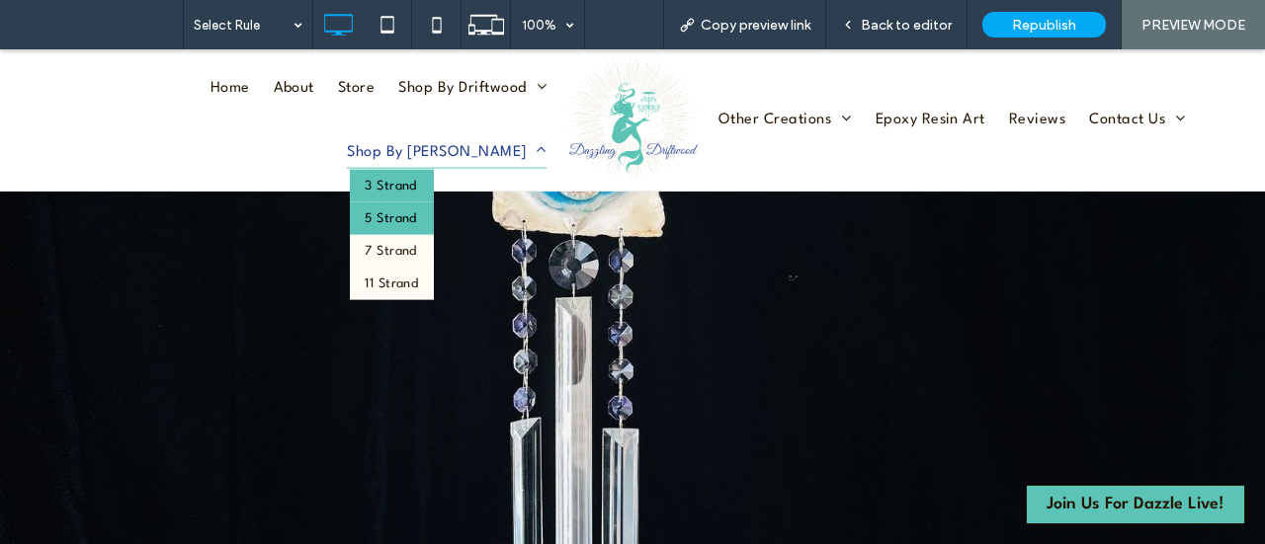
click at [416, 208] on span "5 Strand" at bounding box center [390, 218] width 51 height 21
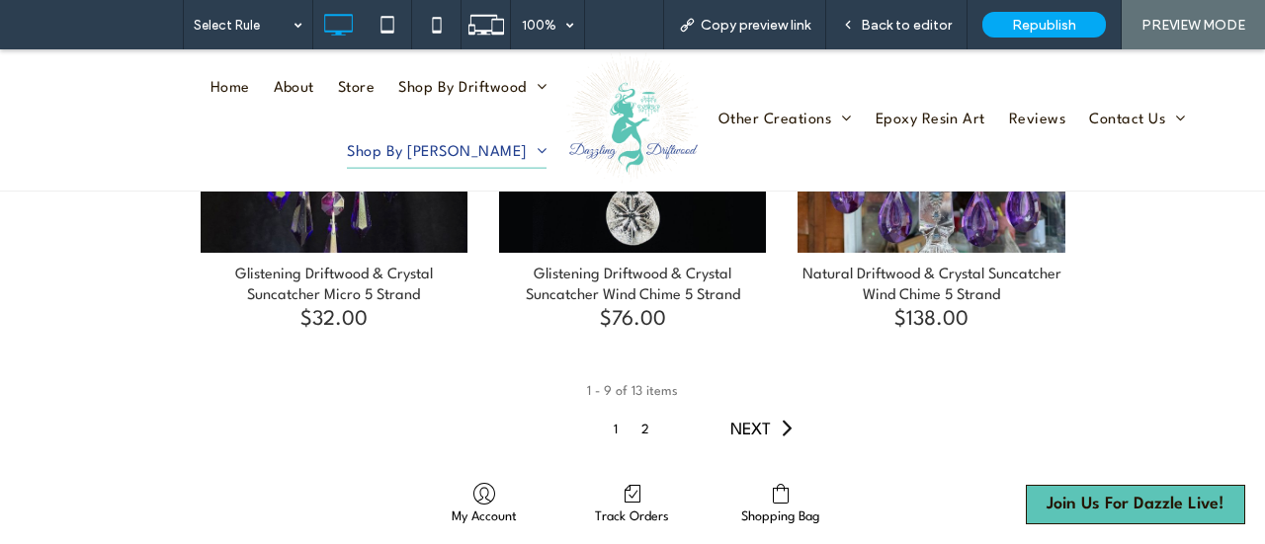
scroll to position [2075, 0]
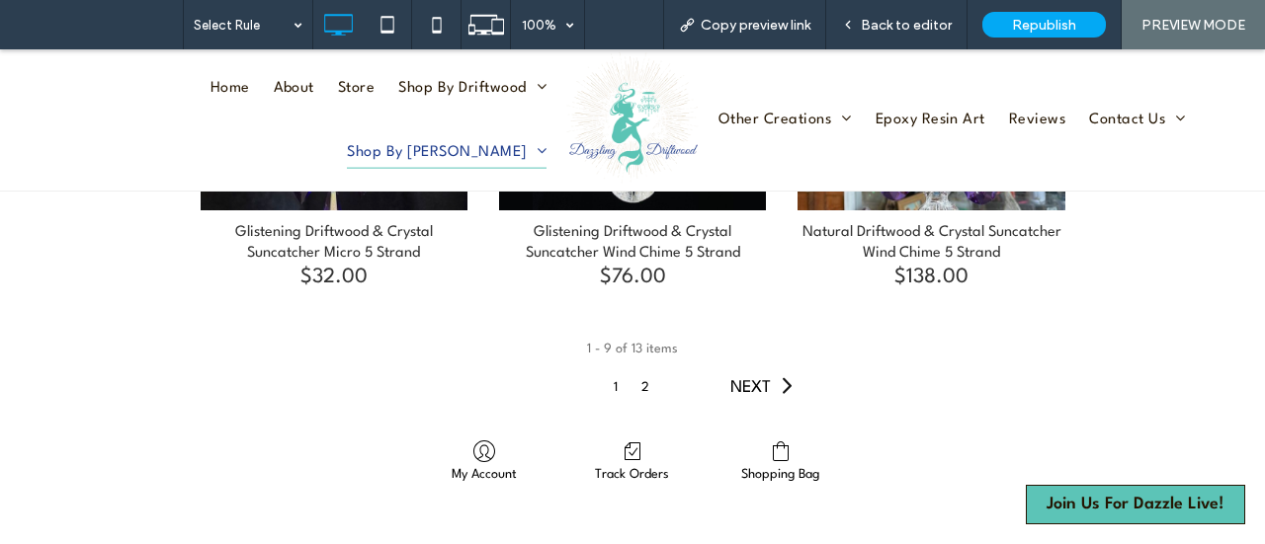
click at [750, 388] on span "Next" at bounding box center [750, 387] width 41 height 17
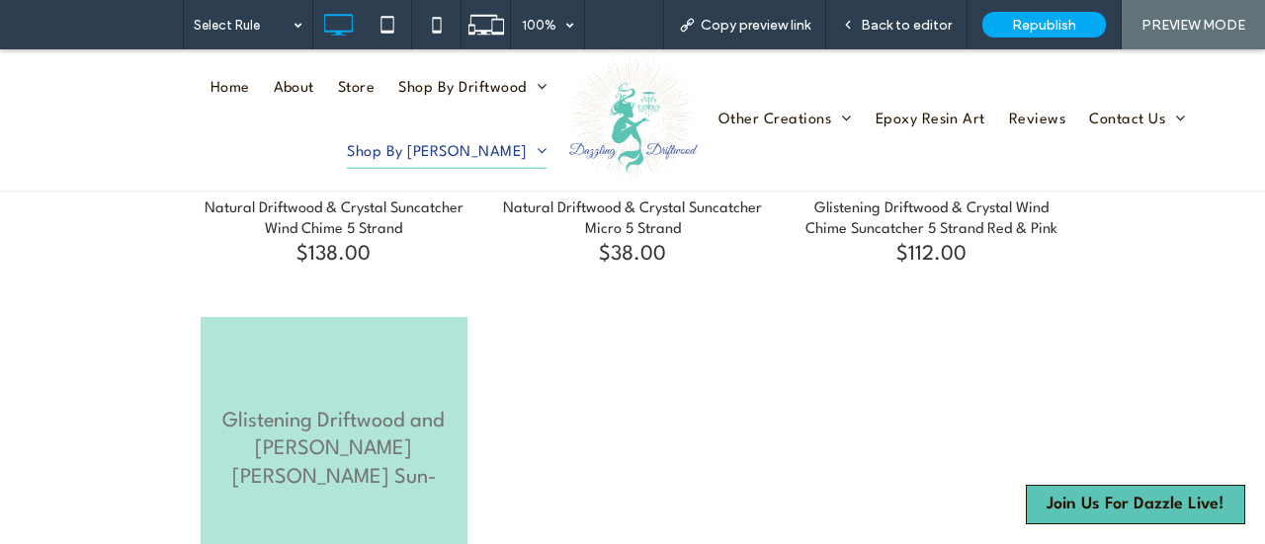
scroll to position [1581, 0]
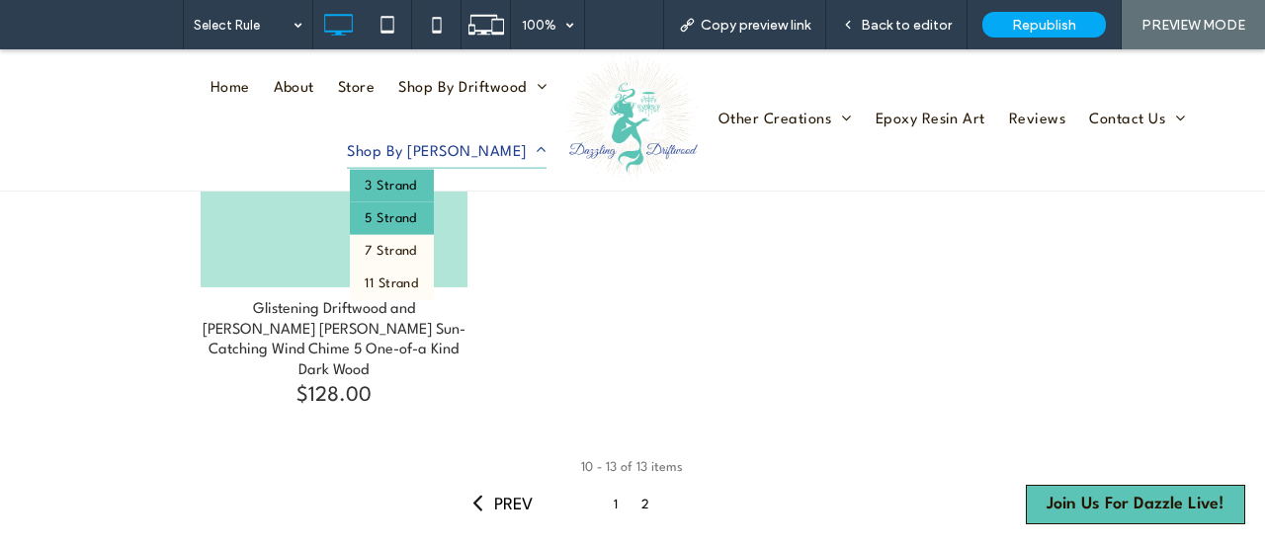
click at [416, 176] on span "3 Strand" at bounding box center [390, 186] width 51 height 21
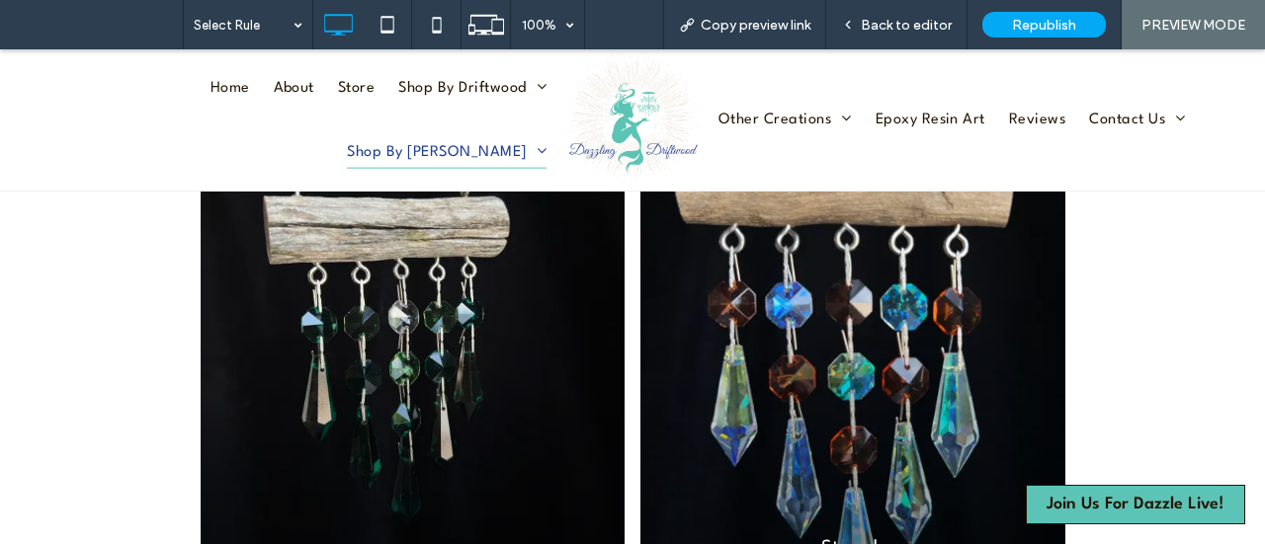
scroll to position [1581, 0]
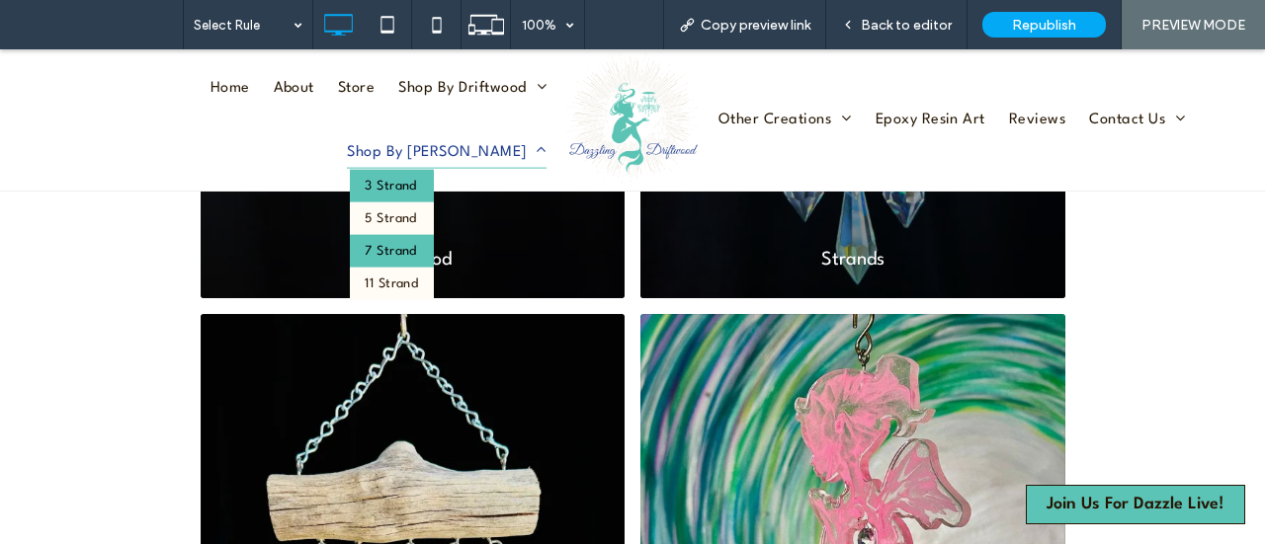
click at [416, 241] on span "7 Strand" at bounding box center [390, 251] width 51 height 21
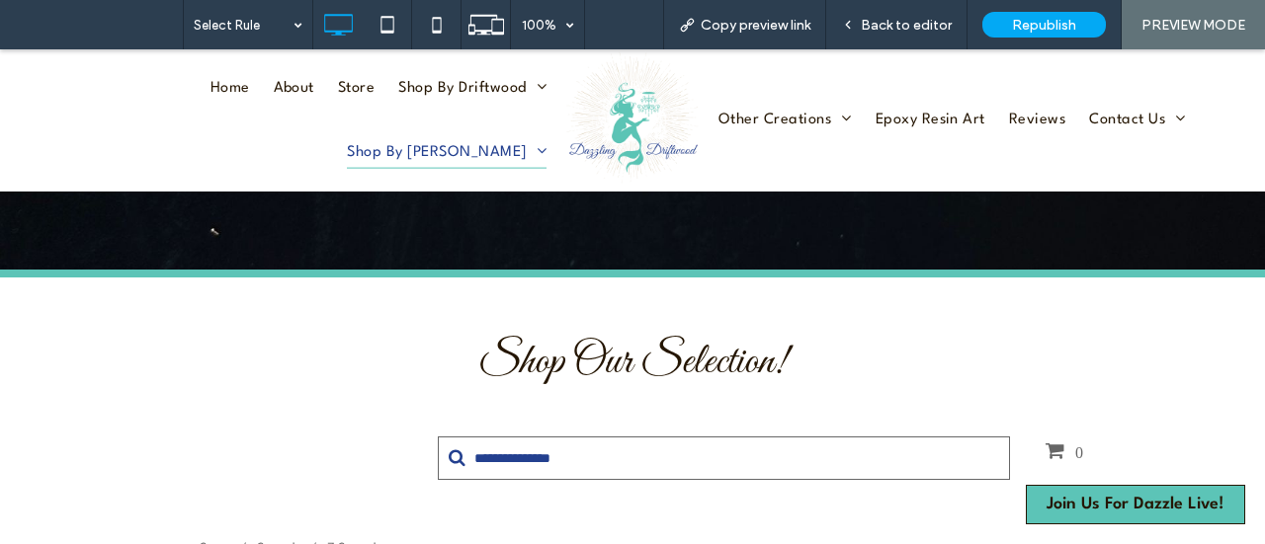
scroll to position [296, 0]
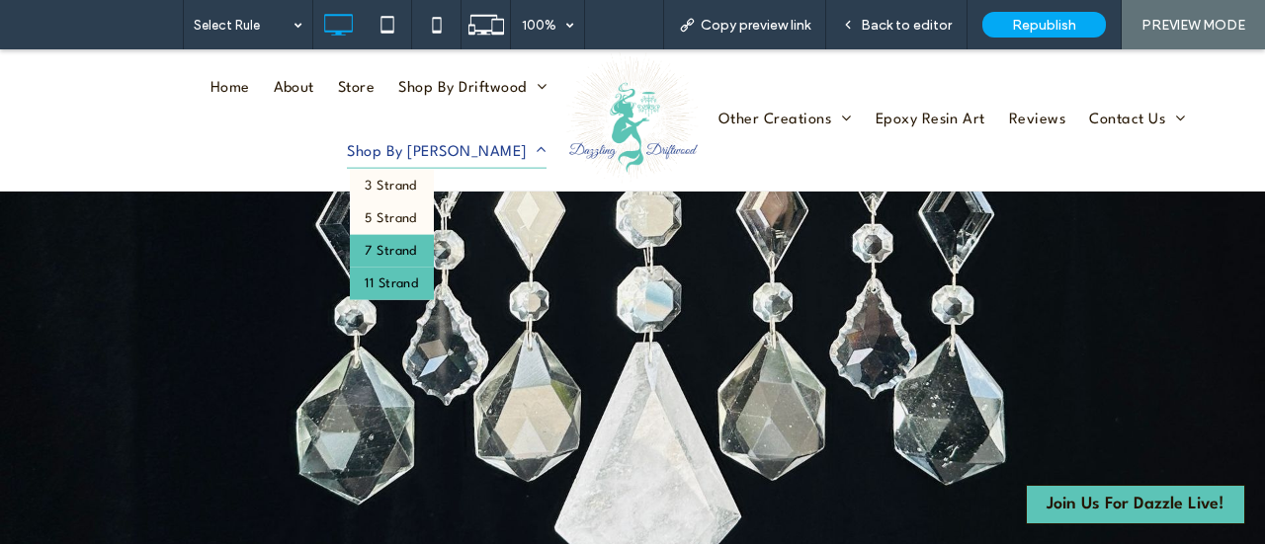
click at [418, 274] on span "11 Strand" at bounding box center [391, 284] width 53 height 21
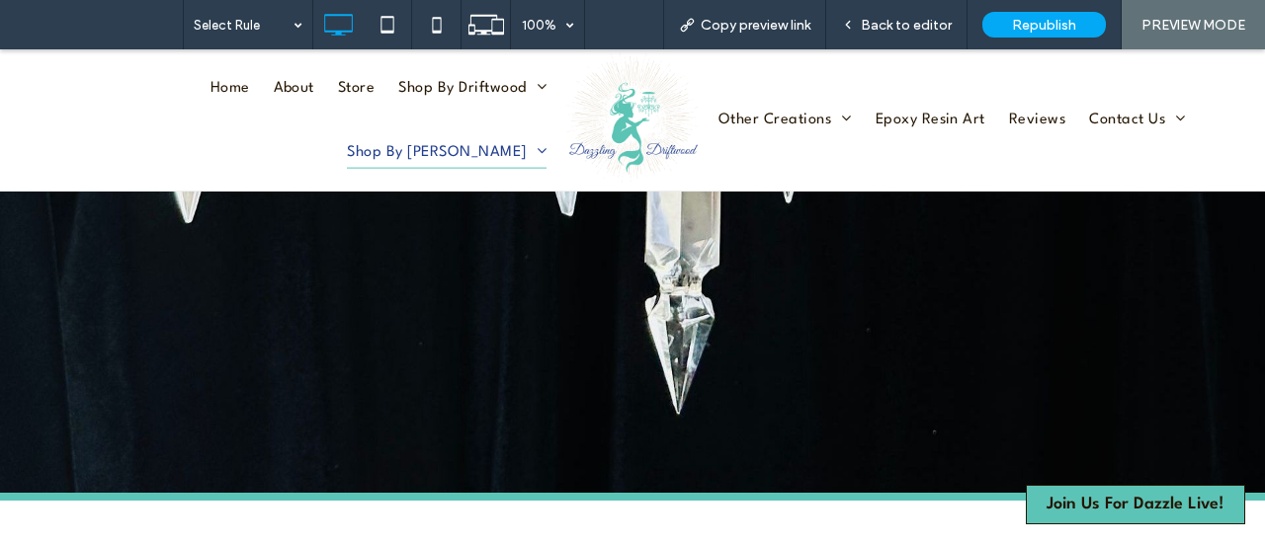
scroll to position [988, 0]
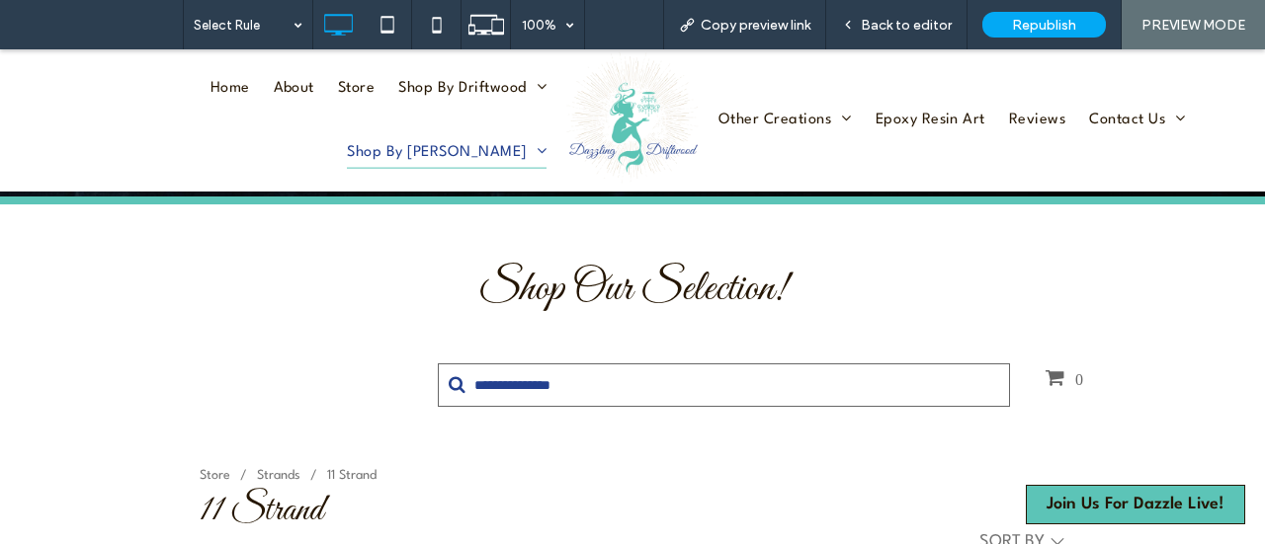
click at [742, 380] on input "Search" at bounding box center [724, 385] width 572 height 43
type input "*"
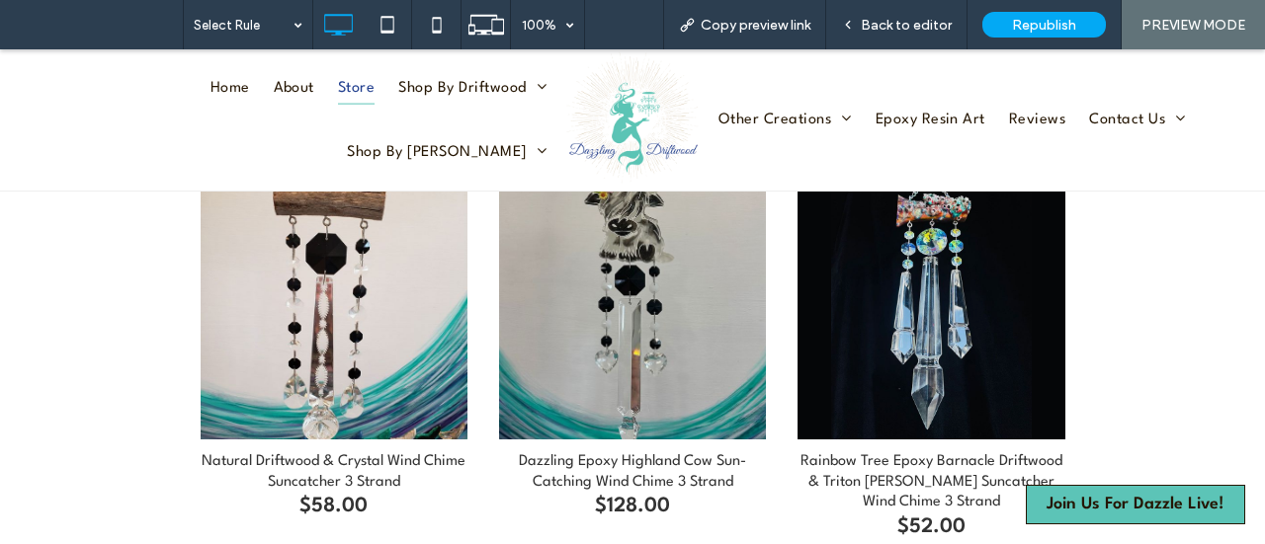
scroll to position [253, 0]
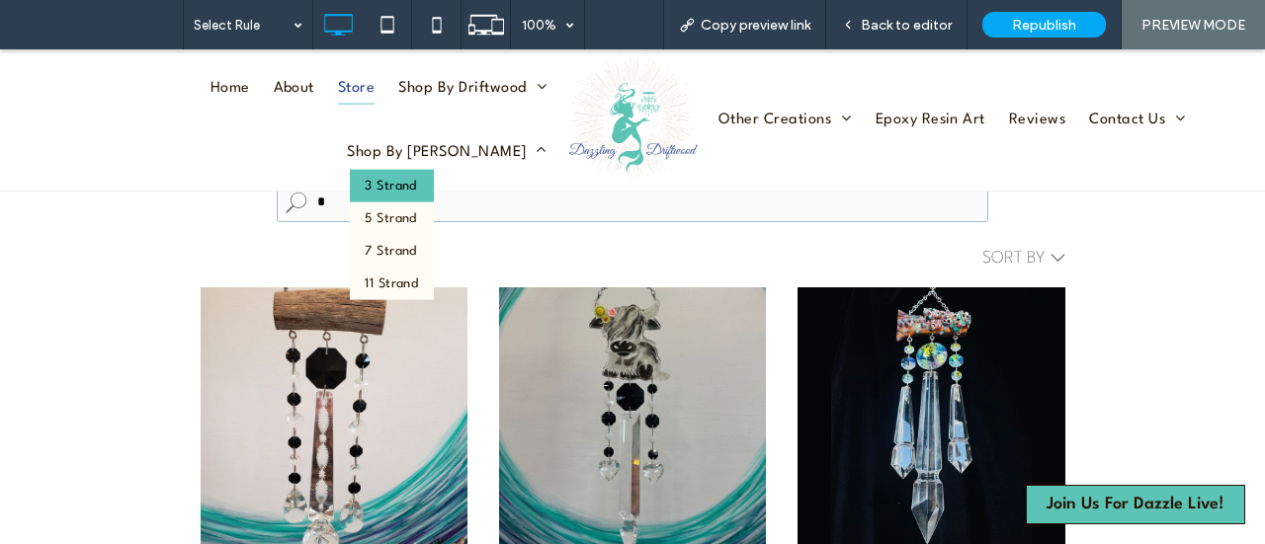
click at [416, 176] on span "3 Strand" at bounding box center [390, 186] width 51 height 21
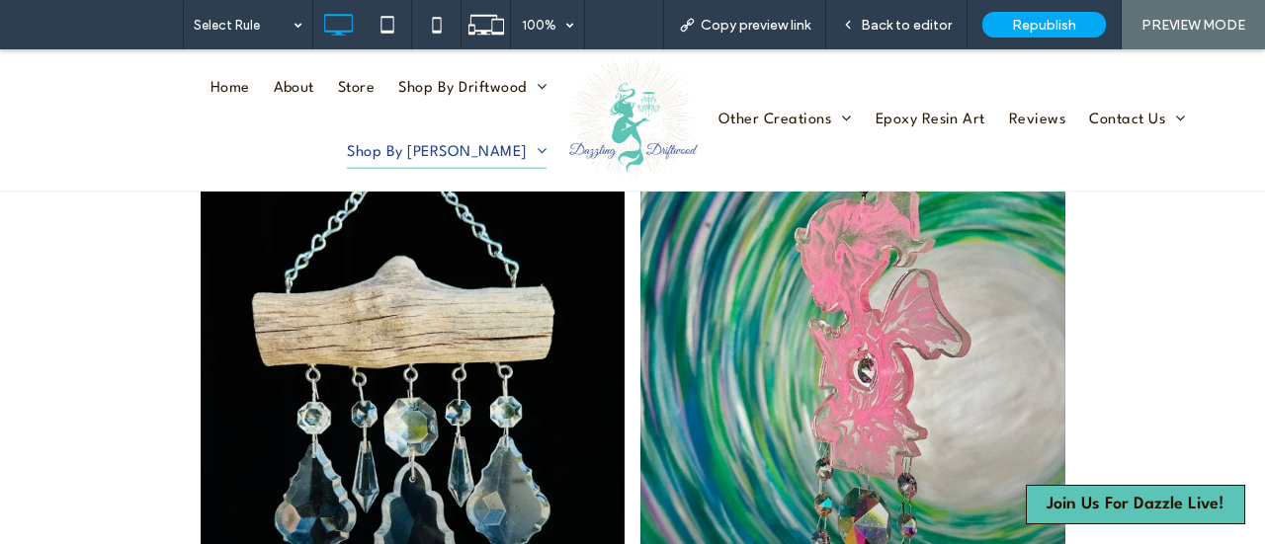
scroll to position [1679, 0]
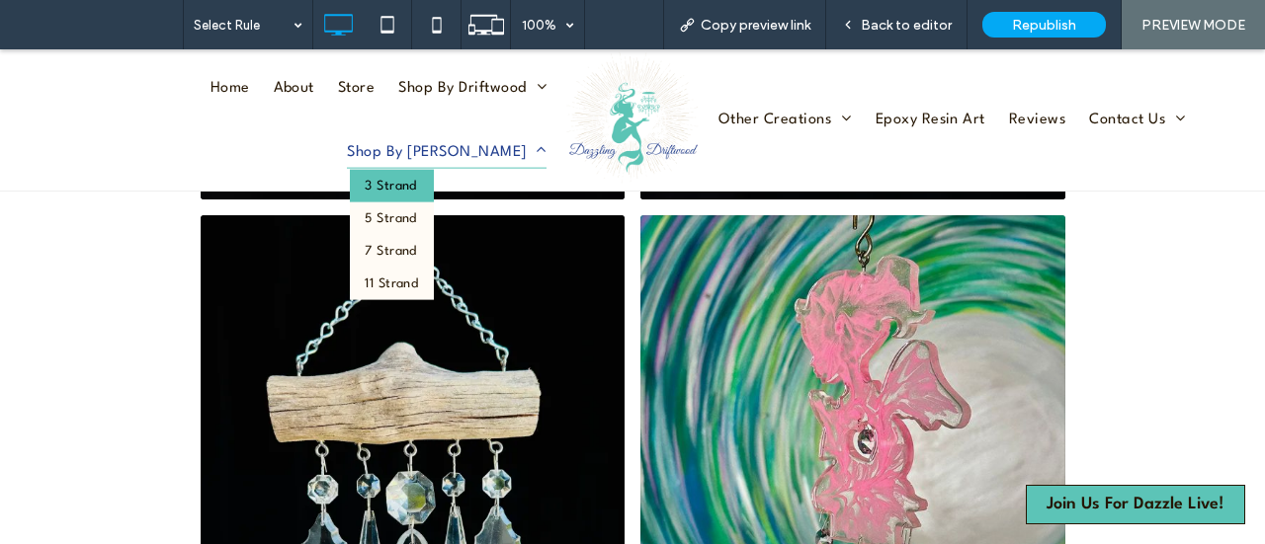
click at [416, 176] on span "3 Strand" at bounding box center [390, 186] width 51 height 21
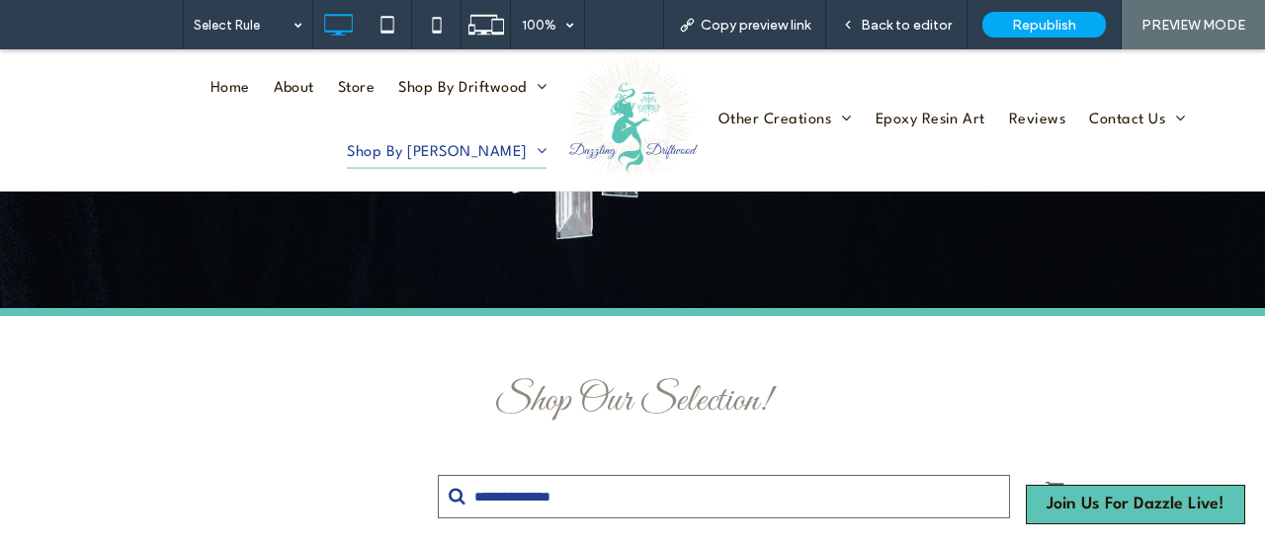
scroll to position [988, 0]
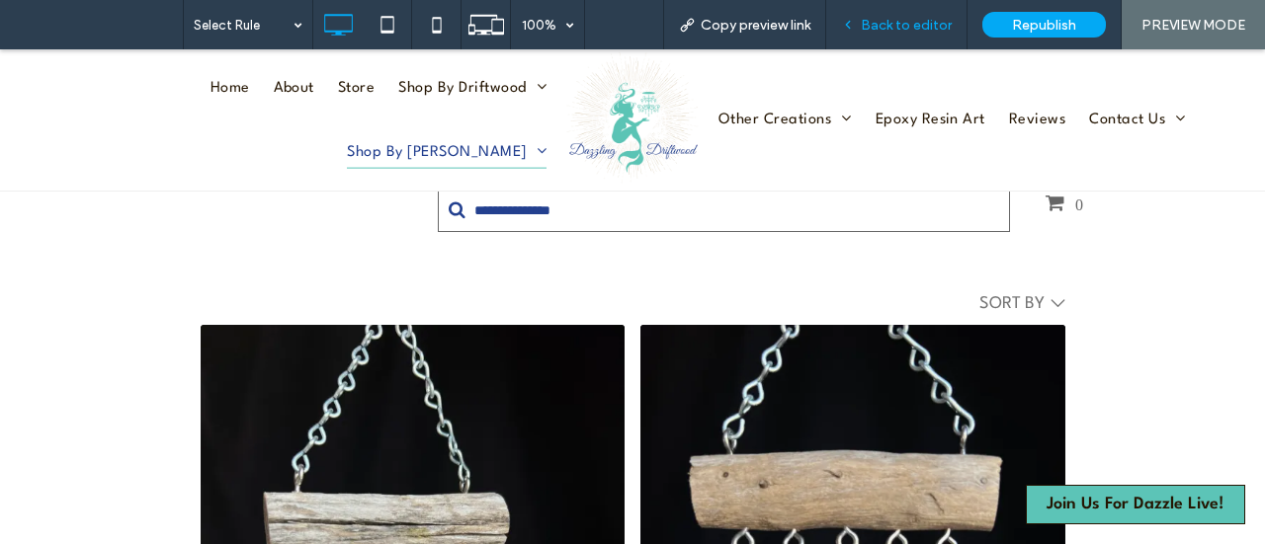
click at [873, 37] on div "Back to editor" at bounding box center [896, 24] width 141 height 49
click at [922, 29] on span "Back to editor" at bounding box center [905, 25] width 91 height 17
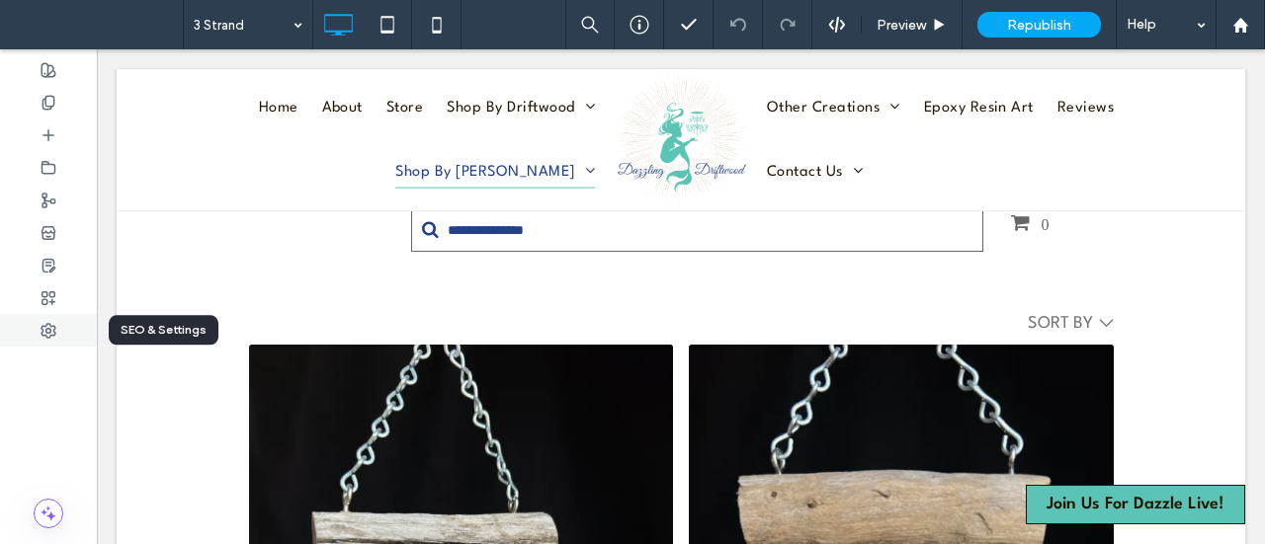
click at [49, 324] on use at bounding box center [48, 331] width 14 height 14
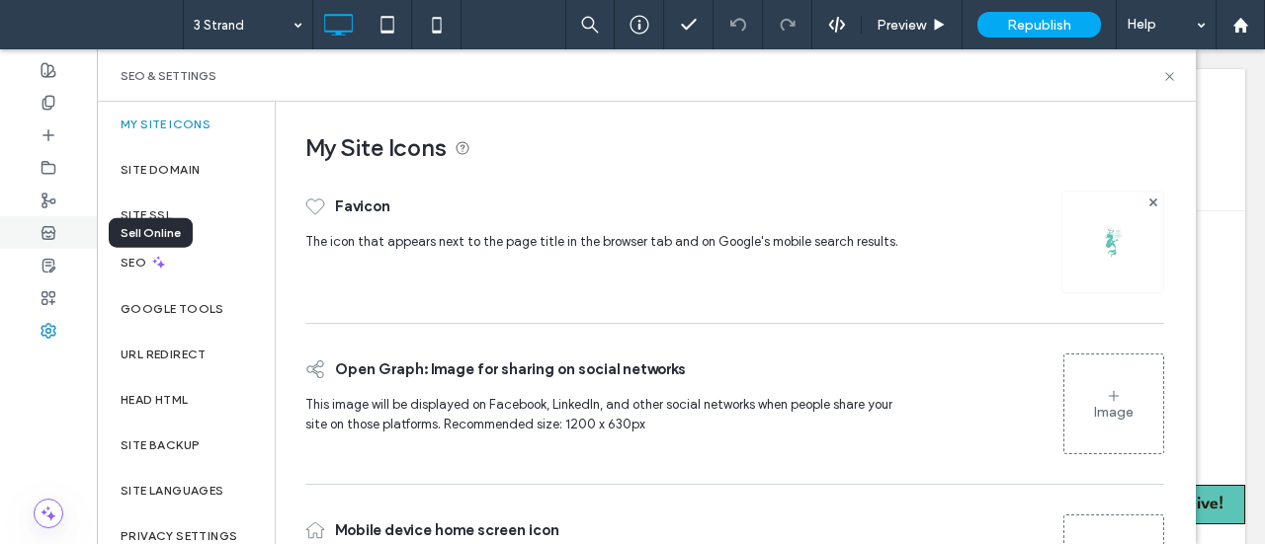
click at [51, 232] on use at bounding box center [47, 232] width 13 height 12
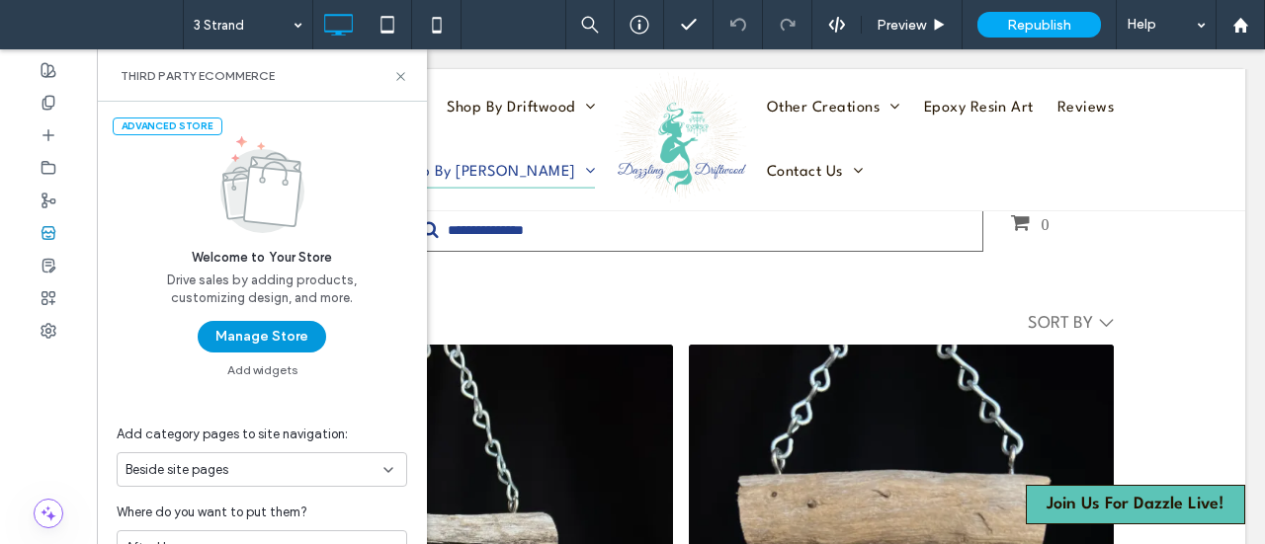
click at [274, 329] on button "Manage Store" at bounding box center [262, 337] width 128 height 32
